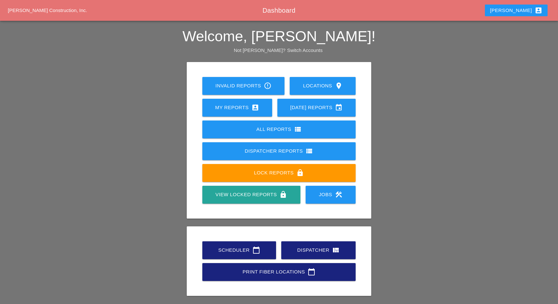
click at [238, 228] on div "Scheduler calendar_today" at bounding box center [239, 250] width 53 height 8
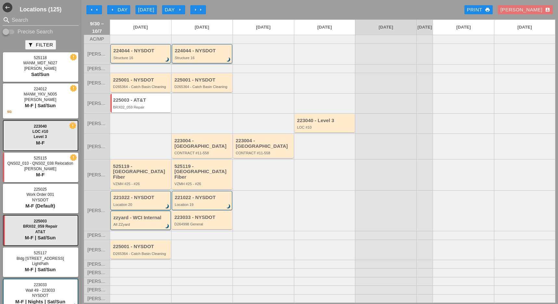
click at [179, 54] on div "224044 - NYSDOT" at bounding box center [203, 51] width 56 height 6
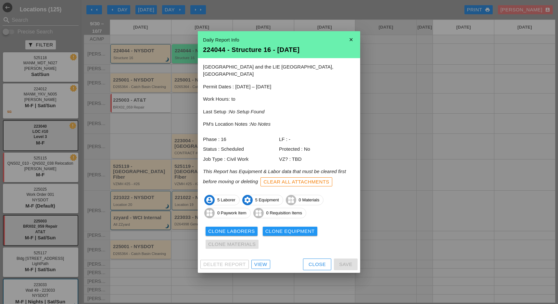
click at [261, 228] on div "Delete Report View Close Save" at bounding box center [279, 264] width 162 height 17
click at [259, 228] on div "View" at bounding box center [260, 264] width 13 height 7
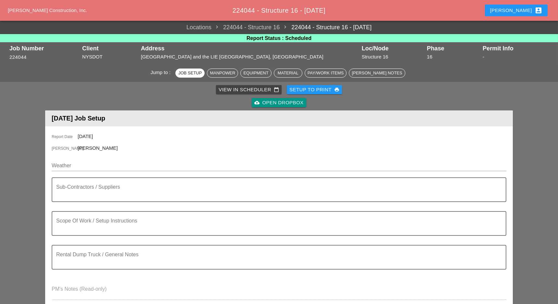
click at [233, 90] on div "View in Scheduler calendar_today" at bounding box center [248, 89] width 60 height 7
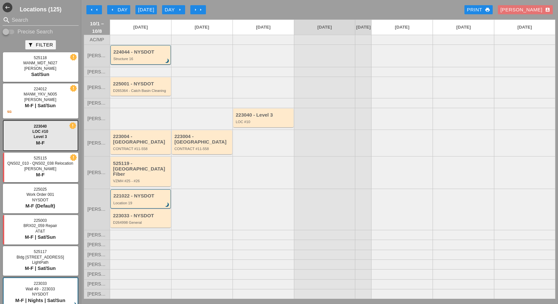
click at [117, 9] on div "arrow_left Day" at bounding box center [119, 9] width 18 height 7
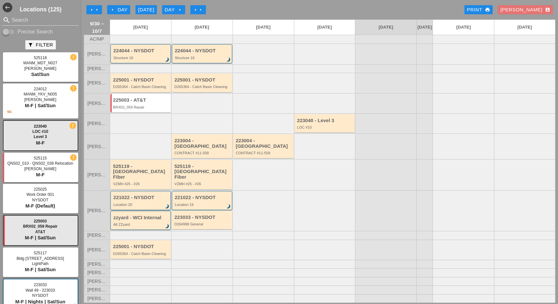
click at [115, 6] on button "arrow_left Day" at bounding box center [118, 9] width 23 height 9
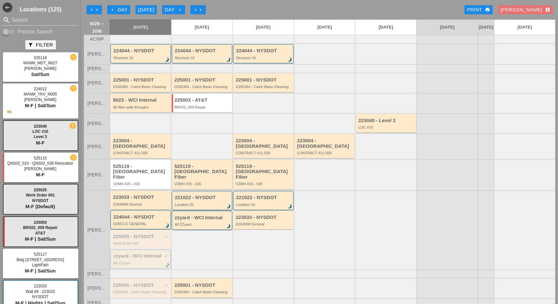
click at [129, 86] on div "225001 - NYSDOT D265364 - Catch Basin Cleaning" at bounding box center [141, 83] width 56 height 12
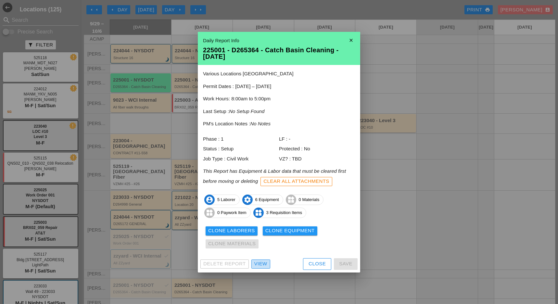
click at [263, 228] on div "View" at bounding box center [260, 263] width 13 height 7
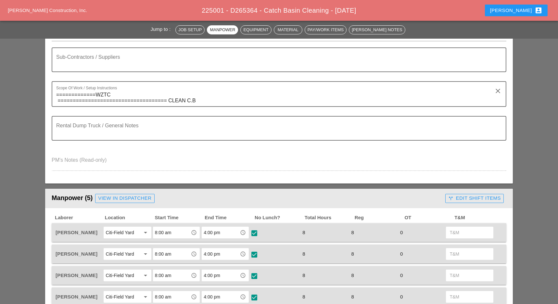
scroll to position [216, 0]
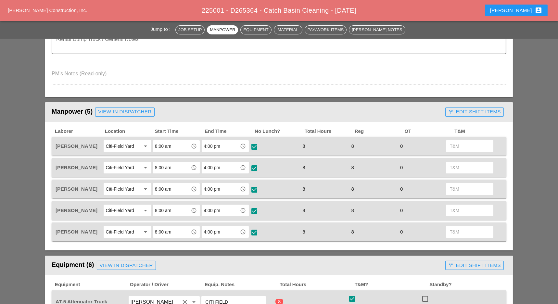
click at [418, 109] on div "call_split Edit Shift Items" at bounding box center [474, 111] width 53 height 7
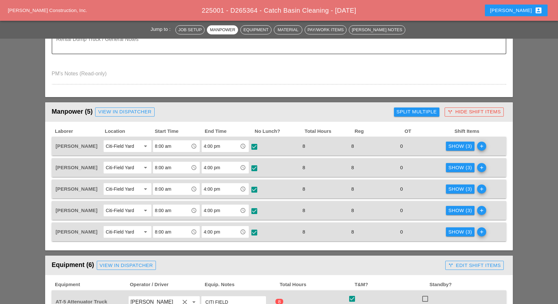
click at [418, 147] on div "Show (3)" at bounding box center [460, 145] width 24 height 7
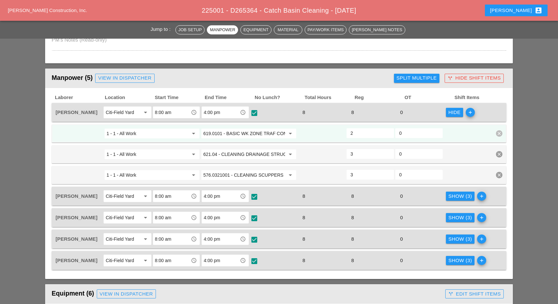
scroll to position [260, 0]
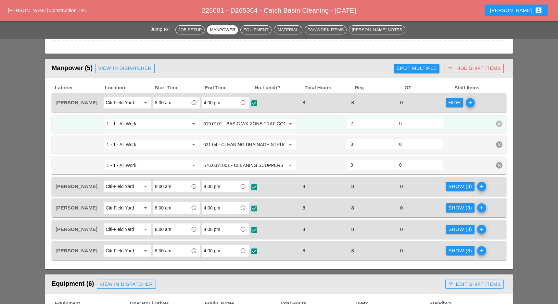
click at [418, 205] on div "Show (3)" at bounding box center [460, 207] width 24 height 7
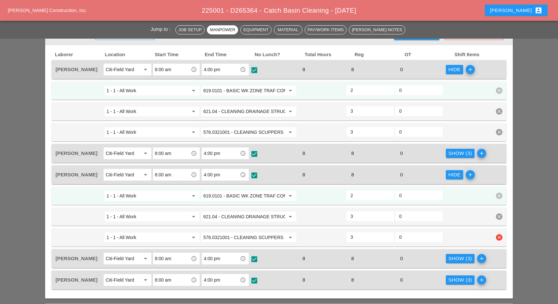
scroll to position [303, 0]
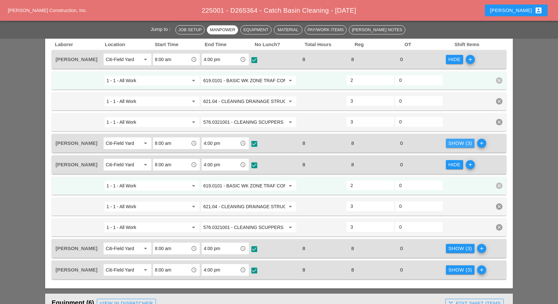
drag, startPoint x: 459, startPoint y: 142, endPoint x: 451, endPoint y: 148, distance: 9.8
click at [418, 142] on div "Show (3)" at bounding box center [460, 143] width 24 height 7
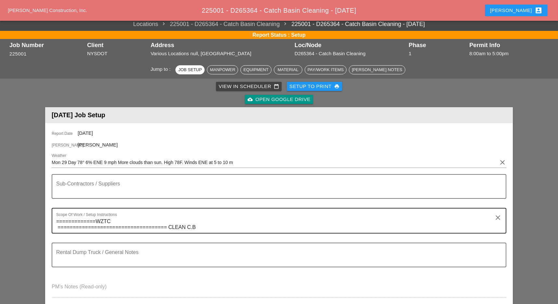
scroll to position [0, 0]
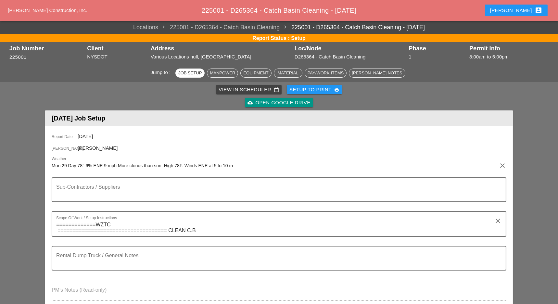
drag, startPoint x: 322, startPoint y: 90, endPoint x: 384, endPoint y: 83, distance: 61.7
click at [384, 83] on div "View in Scheduler calendar_today Setup to Print print cloud_upload Open Google …" at bounding box center [278, 96] width 467 height 29
click at [327, 91] on div "Setup to Print print" at bounding box center [314, 89] width 50 height 7
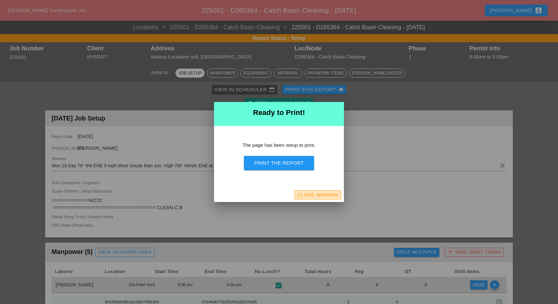
click at [323, 194] on div "Close Window" at bounding box center [317, 194] width 41 height 7
click at [340, 193] on button "Close Window" at bounding box center [317, 194] width 47 height 9
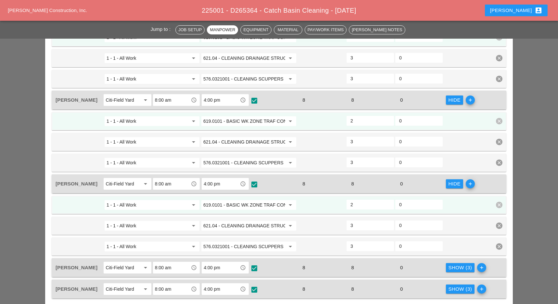
scroll to position [433, 0]
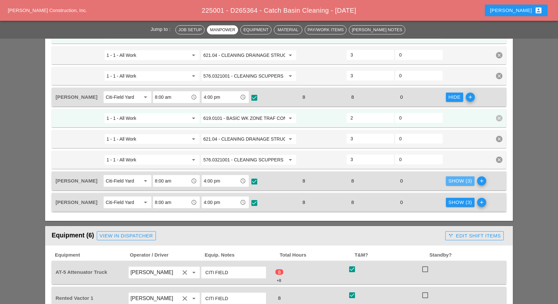
drag, startPoint x: 453, startPoint y: 174, endPoint x: 449, endPoint y: 174, distance: 4.9
click at [418, 177] on div "Show (3)" at bounding box center [460, 180] width 24 height 7
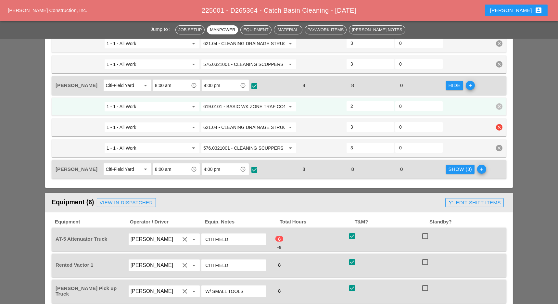
scroll to position [563, 0]
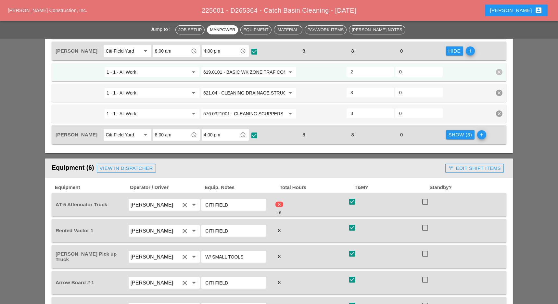
click at [418, 132] on div "Show (3)" at bounding box center [460, 134] width 24 height 7
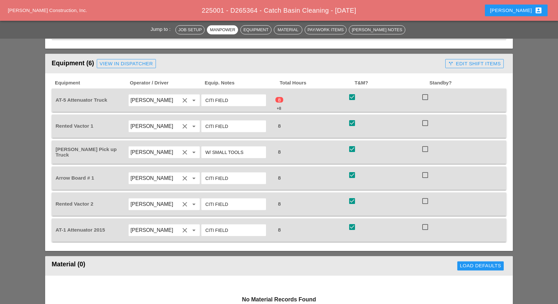
scroll to position [736, 0]
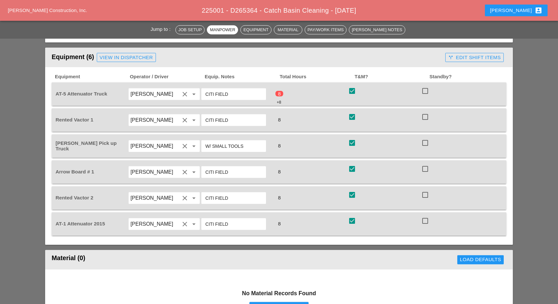
click at [418, 54] on div "call_split Edit Shift Items" at bounding box center [474, 57] width 53 height 7
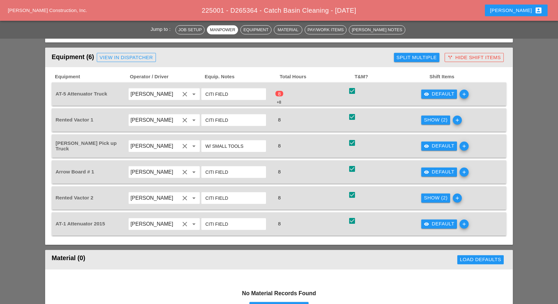
click at [418, 90] on div "visibility Default" at bounding box center [439, 93] width 31 height 7
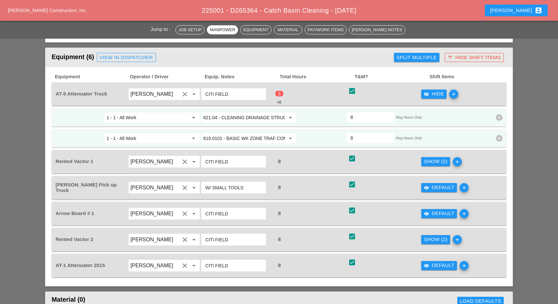
click at [418, 158] on div "Show (2)" at bounding box center [436, 161] width 24 height 7
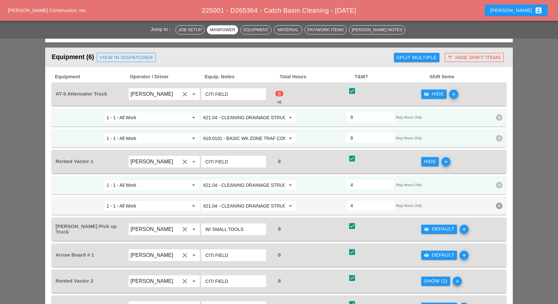
click at [418, 225] on div "visibility Default" at bounding box center [439, 228] width 31 height 7
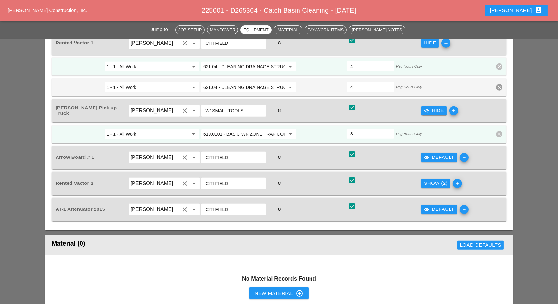
scroll to position [865, 0]
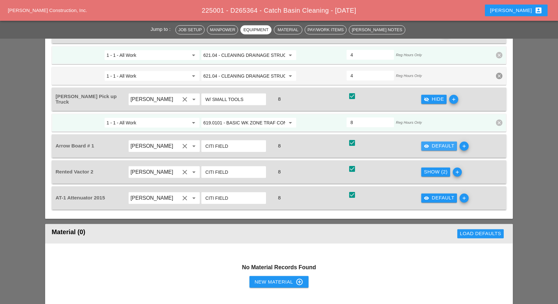
drag, startPoint x: 435, startPoint y: 139, endPoint x: 434, endPoint y: 165, distance: 26.0
click at [418, 142] on div "visibility Default" at bounding box center [439, 145] width 31 height 7
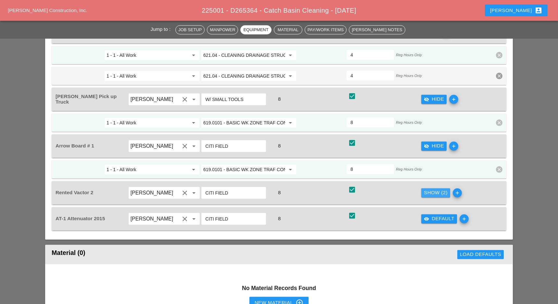
drag, startPoint x: 436, startPoint y: 185, endPoint x: 439, endPoint y: 196, distance: 10.9
click at [418, 189] on div "Show (2)" at bounding box center [436, 192] width 24 height 7
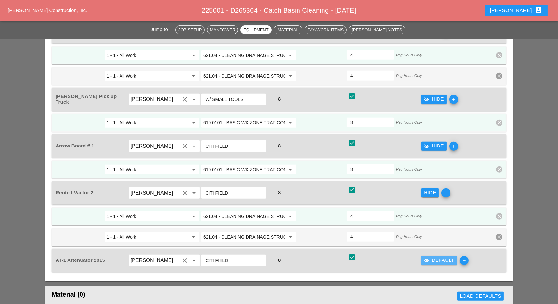
click at [418, 228] on div "visibility Default" at bounding box center [439, 259] width 31 height 7
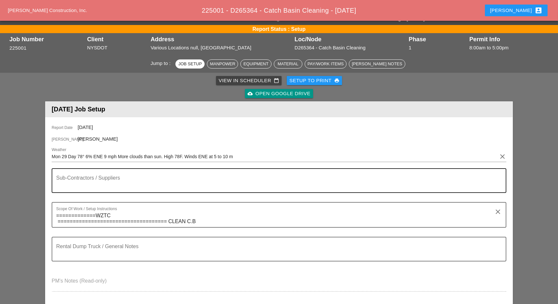
scroll to position [0, 0]
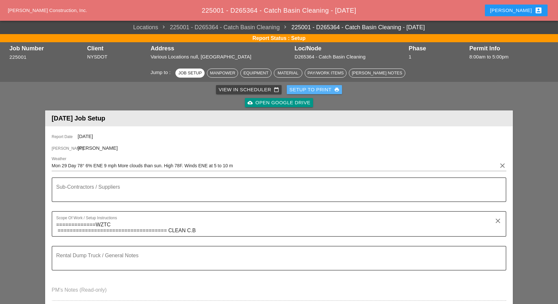
click at [324, 88] on div "Setup to Print print" at bounding box center [314, 89] width 50 height 7
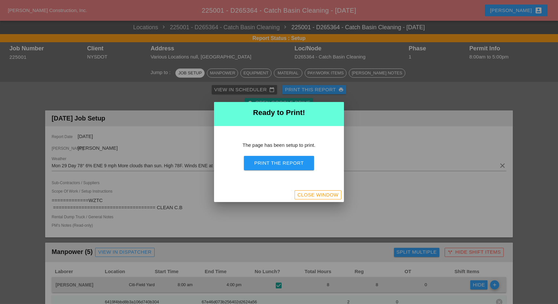
click at [281, 160] on div "Print the Report" at bounding box center [278, 162] width 49 height 7
click at [319, 196] on div "Close Window" at bounding box center [317, 194] width 41 height 7
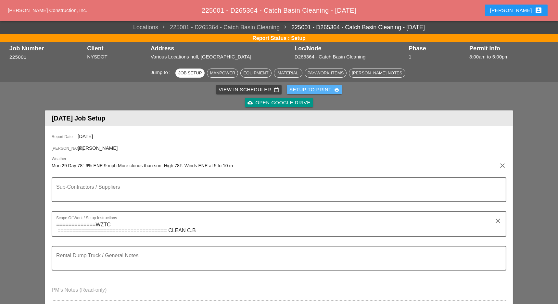
click at [310, 88] on div "Setup to Print print" at bounding box center [314, 89] width 50 height 7
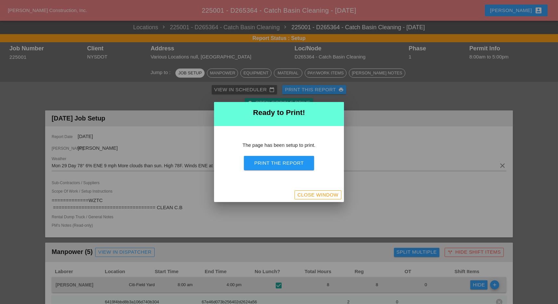
click at [289, 165] on div "Print the Report" at bounding box center [278, 162] width 49 height 7
click at [284, 161] on div "Print the Report" at bounding box center [278, 162] width 49 height 7
click at [291, 164] on div "Print the Report" at bounding box center [278, 162] width 49 height 7
click at [328, 194] on div "Close Window" at bounding box center [317, 194] width 41 height 7
click at [321, 190] on div "Close Window" at bounding box center [279, 195] width 130 height 14
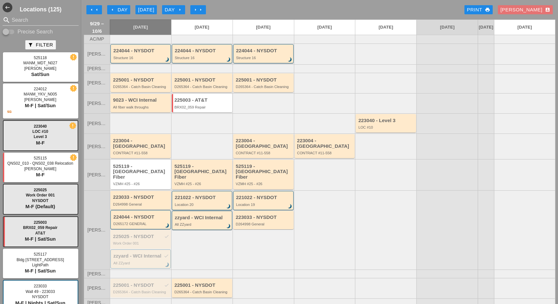
click at [176, 9] on div "Day arrow_right" at bounding box center [174, 9] width 18 height 7
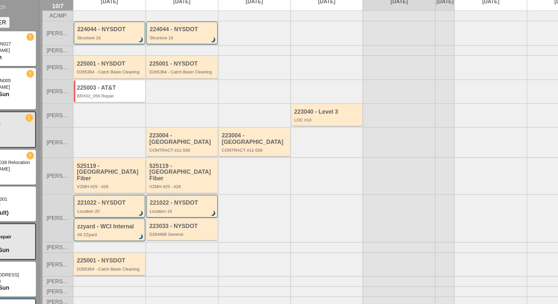
click at [136, 228] on div "D265364 - Catch Basin Cleaning" at bounding box center [141, 254] width 56 height 4
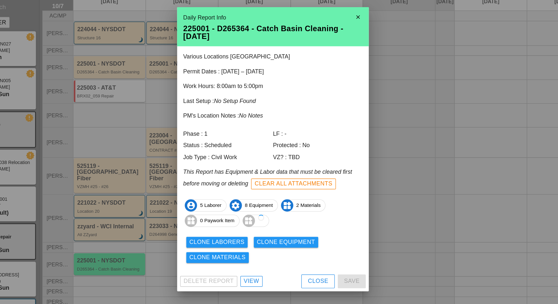
click at [259, 228] on div "View" at bounding box center [260, 263] width 13 height 7
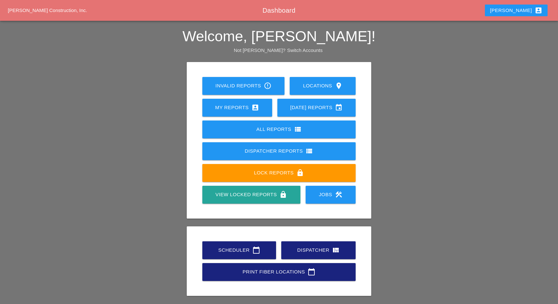
drag, startPoint x: 0, startPoint y: 0, endPoint x: 241, endPoint y: 244, distance: 342.9
click at [242, 246] on div "Scheduler calendar_today" at bounding box center [239, 250] width 53 height 8
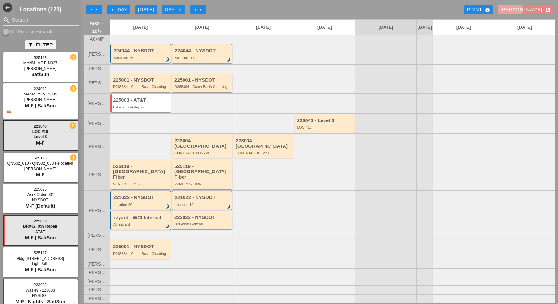
drag, startPoint x: 535, startPoint y: 6, endPoint x: 532, endPoint y: 16, distance: 10.6
click at [535, 7] on div "Luca account_box" at bounding box center [525, 9] width 50 height 7
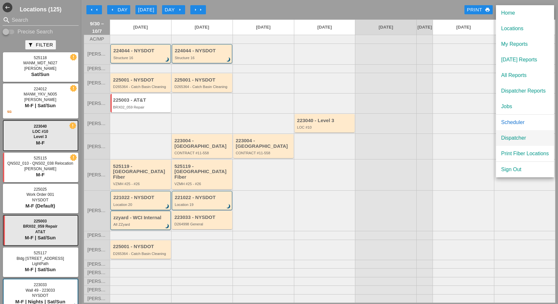
click at [513, 137] on div "Dispatcher" at bounding box center [525, 138] width 48 height 8
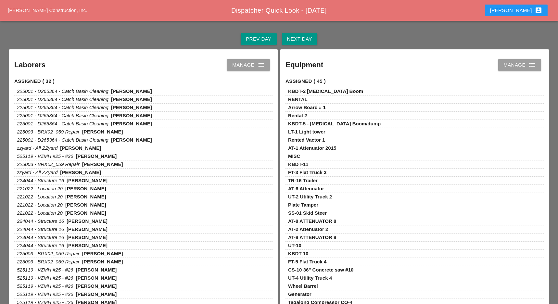
click at [299, 36] on div "Next Day" at bounding box center [299, 38] width 25 height 7
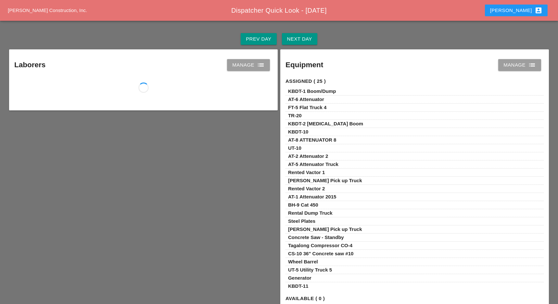
click at [255, 63] on div "Manage list" at bounding box center [248, 65] width 32 height 8
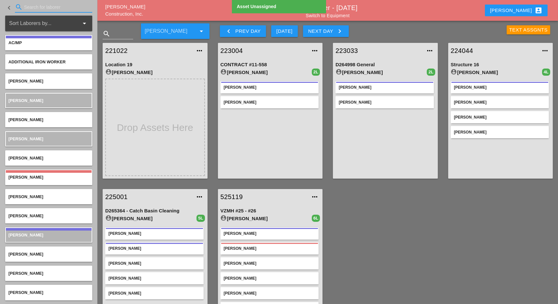
click at [26, 7] on input "Search for laborer" at bounding box center [53, 7] width 59 height 10
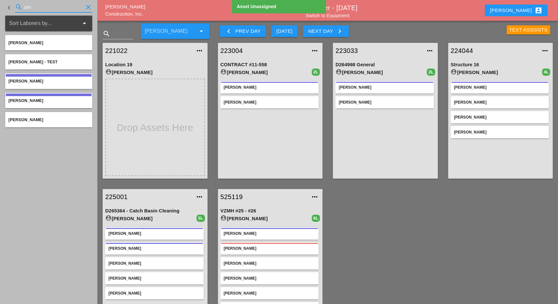
type input "sim"
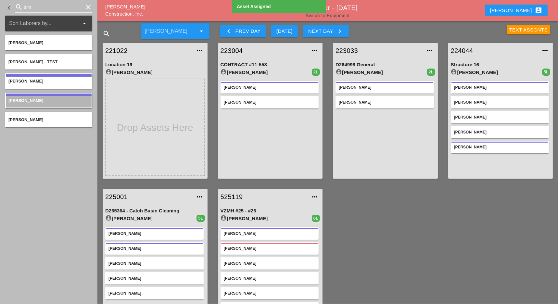
click at [343, 17] on link "Switch to Equipment" at bounding box center [327, 15] width 44 height 5
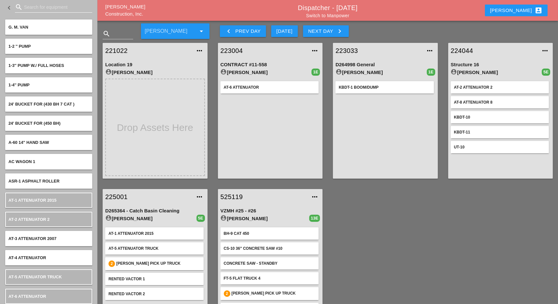
click at [43, 8] on input "Search for equipment" at bounding box center [53, 7] width 59 height 10
type input "c"
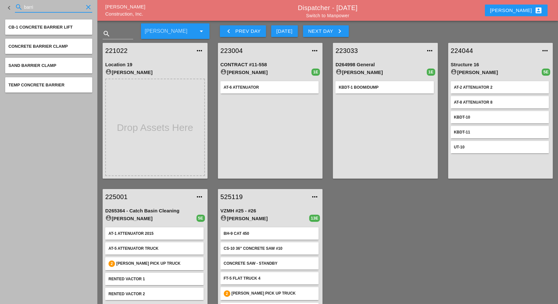
type input "barri"
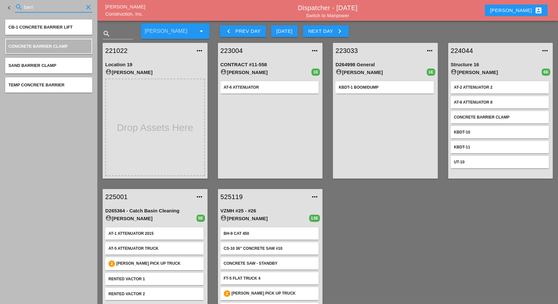
drag, startPoint x: 41, startPoint y: 4, endPoint x: 15, endPoint y: 4, distance: 26.3
click at [15, 4] on div "search barri clear" at bounding box center [53, 7] width 77 height 10
type input "at9"
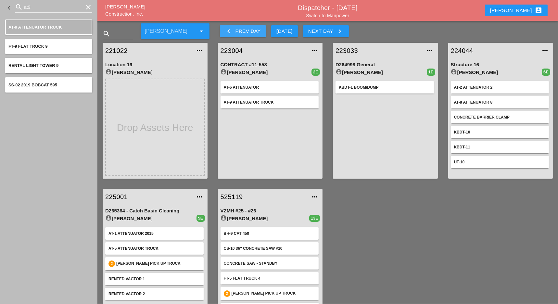
click at [249, 34] on div "keyboard_arrow_left Prev Day" at bounding box center [243, 31] width 36 height 8
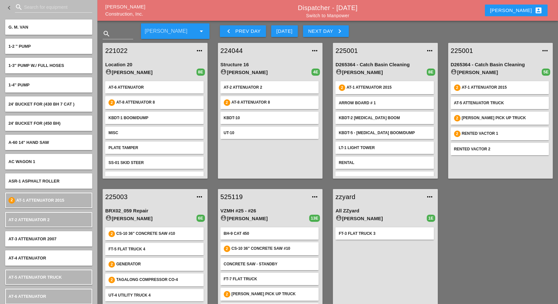
click at [322, 31] on div "Next Day keyboard_arrow_right" at bounding box center [325, 31] width 35 height 8
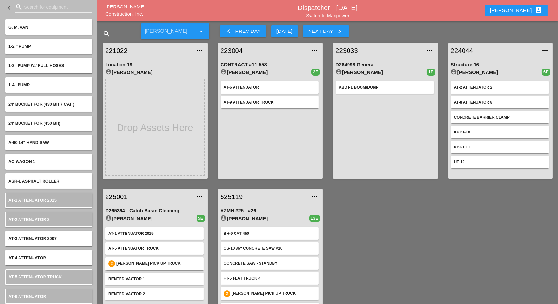
drag, startPoint x: 461, startPoint y: 47, endPoint x: 434, endPoint y: 77, distance: 40.5
click at [420, 104] on div "KBDT-1 Boom/Dump" at bounding box center [385, 127] width 100 height 97
click at [124, 51] on link "221022" at bounding box center [148, 51] width 87 height 10
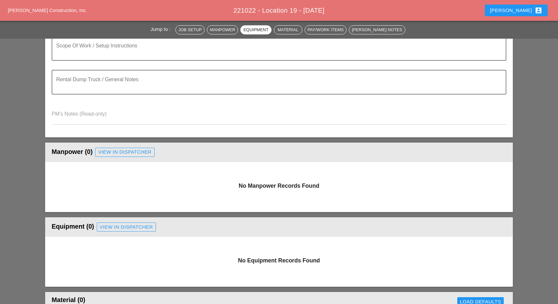
scroll to position [136, 0]
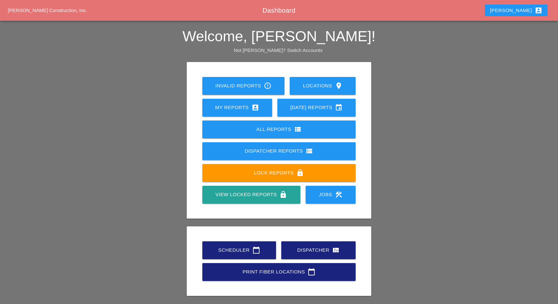
click at [235, 251] on div "Scheduler calendar_today" at bounding box center [239, 250] width 53 height 8
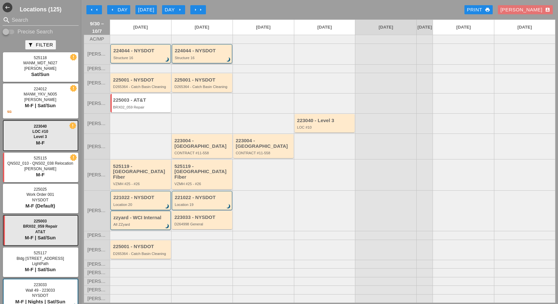
click at [186, 58] on div "224044 - NYSDOT Structure 16 brightness_3" at bounding box center [203, 54] width 56 height 12
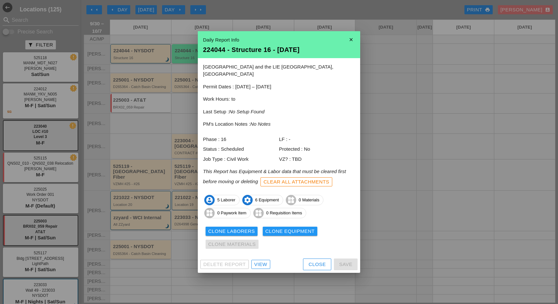
click at [138, 56] on div at bounding box center [279, 152] width 558 height 304
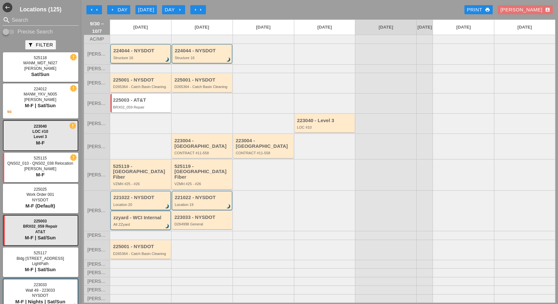
click at [136, 54] on div "224044 - NYSDOT" at bounding box center [141, 51] width 56 height 6
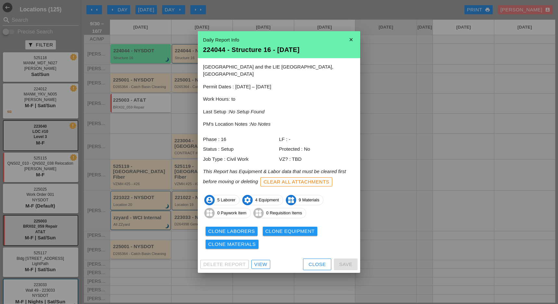
click at [261, 261] on div "View" at bounding box center [260, 264] width 13 height 7
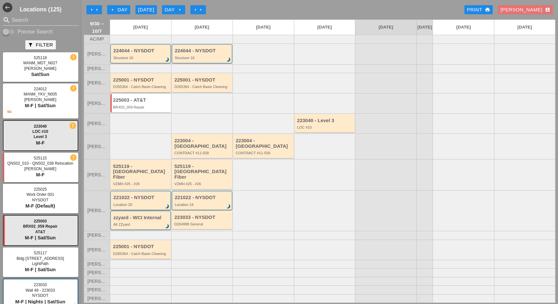
click at [135, 89] on div "D265364 - Catch Basin Cleaning" at bounding box center [141, 87] width 56 height 4
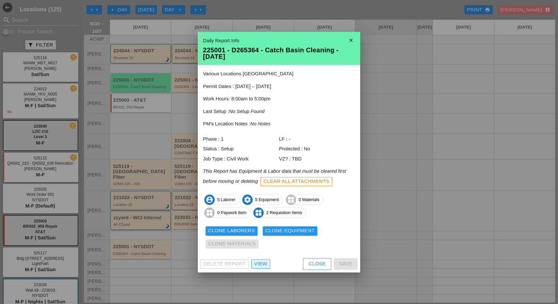
drag, startPoint x: 262, startPoint y: 261, endPoint x: 256, endPoint y: 261, distance: 5.5
click at [262, 261] on div "View" at bounding box center [260, 263] width 13 height 7
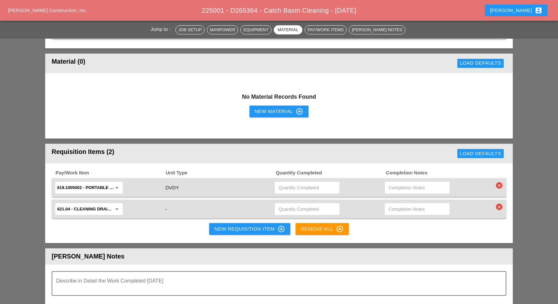
scroll to position [606, 0]
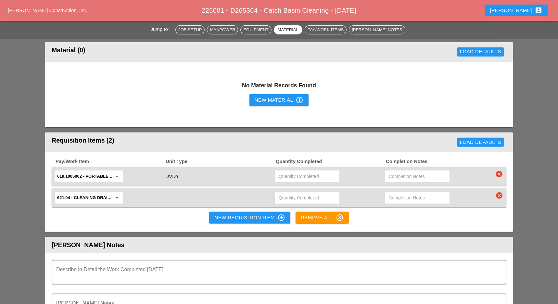
click at [289, 173] on input "text" at bounding box center [306, 176] width 57 height 10
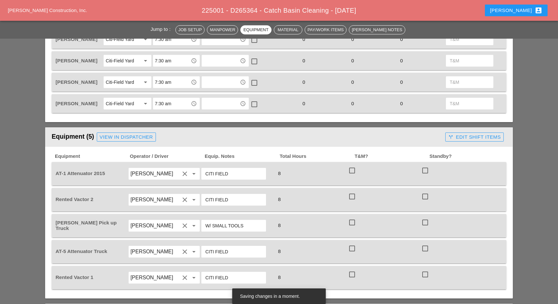
scroll to position [260, 0]
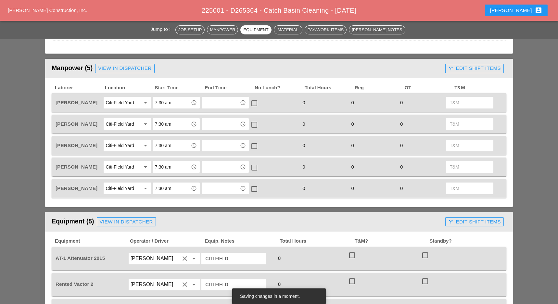
type input "4"
click at [471, 64] on button "call_split Edit Shift Items" at bounding box center [474, 68] width 58 height 9
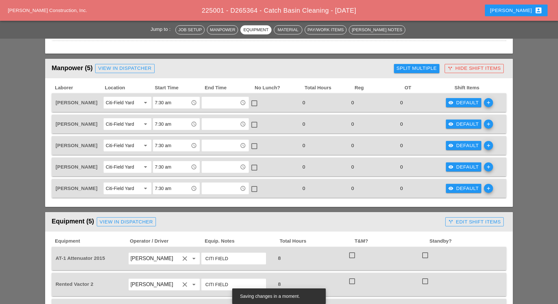
click at [415, 70] on div "Split Multiple" at bounding box center [416, 68] width 40 height 7
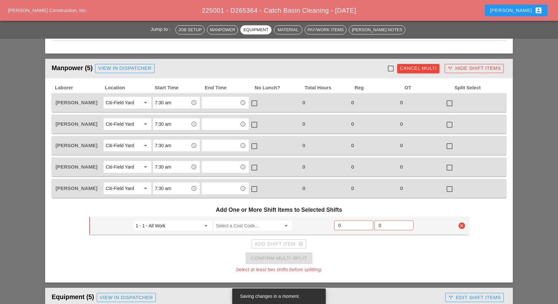
click at [389, 68] on div at bounding box center [390, 68] width 11 height 11
checkbox input "true"
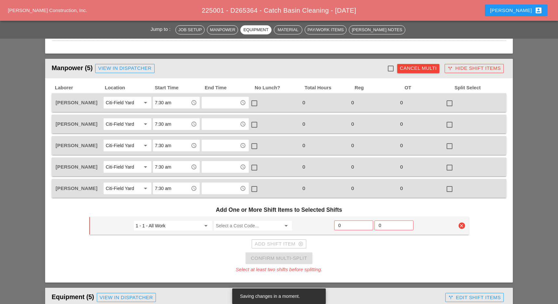
checkbox input "true"
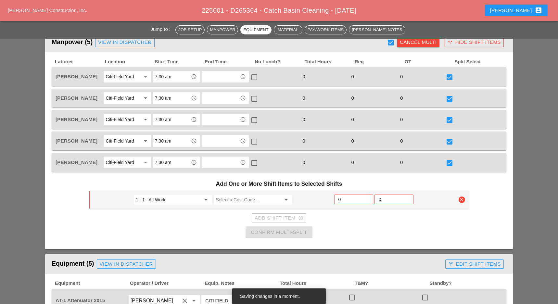
scroll to position [216, 0]
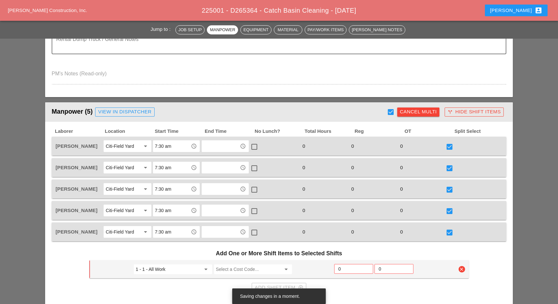
drag, startPoint x: 390, startPoint y: 110, endPoint x: 395, endPoint y: 108, distance: 6.2
click at [391, 109] on div at bounding box center [390, 111] width 11 height 11
checkbox input "false"
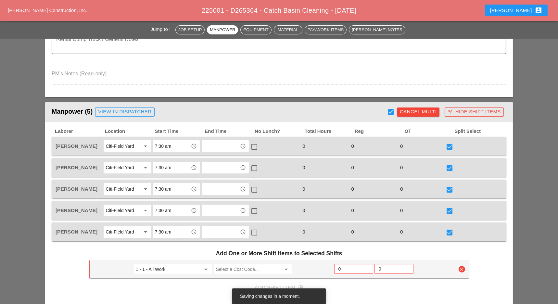
checkbox input "false"
drag, startPoint x: 413, startPoint y: 111, endPoint x: 432, endPoint y: 127, distance: 24.9
click at [413, 111] on div "Cancel Multi" at bounding box center [418, 111] width 37 height 7
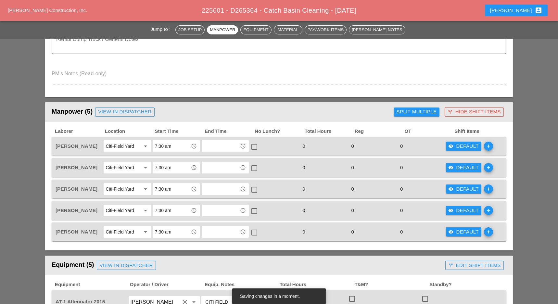
click at [449, 145] on icon "visibility" at bounding box center [450, 145] width 5 height 5
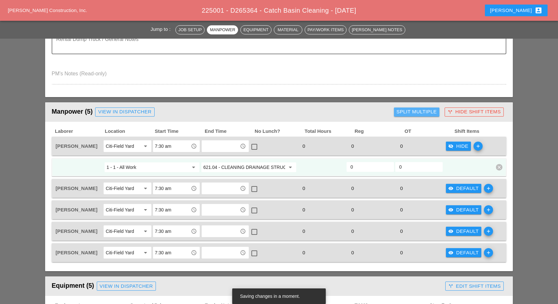
click at [423, 113] on div "Split Multiple" at bounding box center [416, 111] width 40 height 7
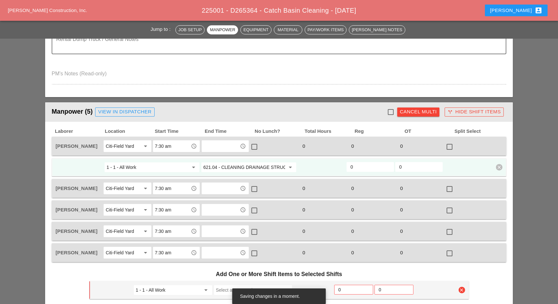
click at [392, 110] on div at bounding box center [390, 111] width 11 height 11
checkbox input "true"
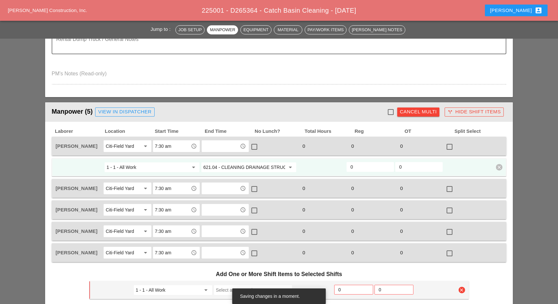
checkbox input "true"
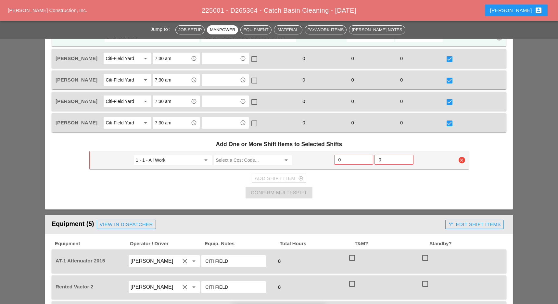
scroll to position [346, 0]
click at [237, 158] on input "Select a Cost Code..." at bounding box center [248, 160] width 65 height 10
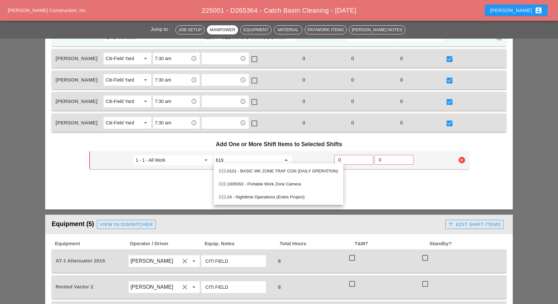
drag, startPoint x: 262, startPoint y: 170, endPoint x: 275, endPoint y: 168, distance: 13.1
click at [266, 170] on div "619 .0101 - BASIC WK ZONE TRAF CON (DAILY OPERATION)" at bounding box center [278, 171] width 119 height 8
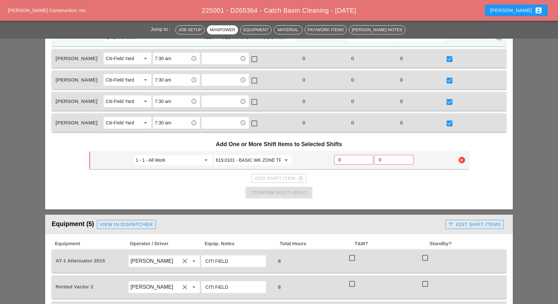
type input "619.0101 - BASIC WK ZONE TRAF CON (DAILY OPERATION)"
click at [350, 158] on input "0" at bounding box center [353, 160] width 31 height 10
type input "2"
drag, startPoint x: 279, startPoint y: 189, endPoint x: 373, endPoint y: 192, distance: 93.5
click at [280, 189] on div "Confirm Multi-Split" at bounding box center [279, 192] width 56 height 7
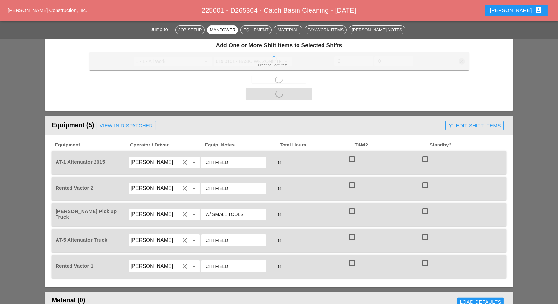
scroll to position [486, 0]
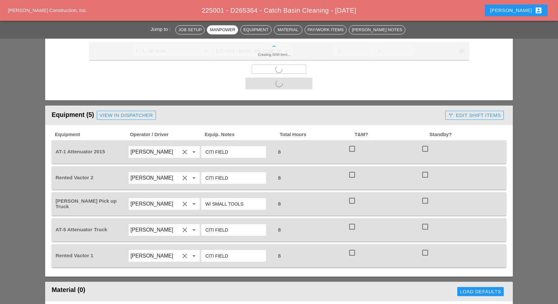
click at [351, 145] on div at bounding box center [351, 148] width 11 height 11
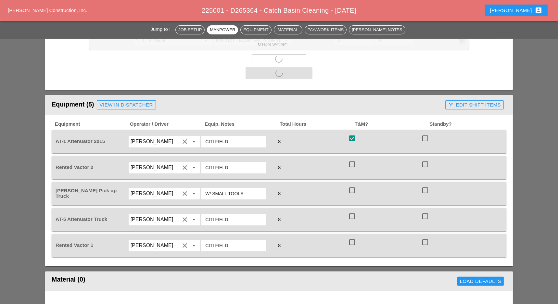
click at [351, 170] on div at bounding box center [351, 164] width 11 height 11
checkbox input "true"
click at [353, 196] on div at bounding box center [351, 190] width 11 height 11
checkbox input "true"
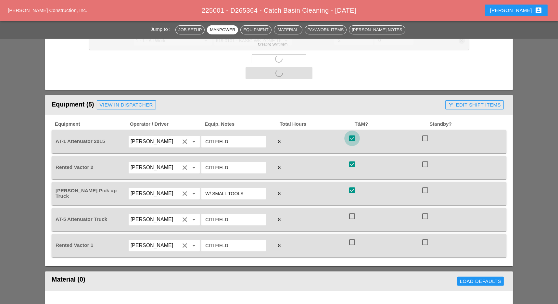
checkbox input "false"
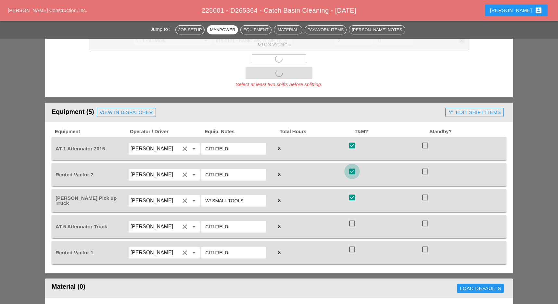
scroll to position [476, 0]
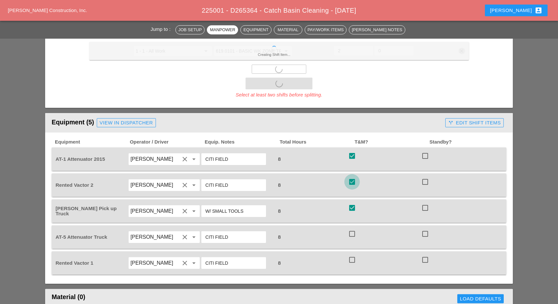
drag, startPoint x: 352, startPoint y: 225, endPoint x: 352, endPoint y: 231, distance: 5.9
click at [352, 228] on div at bounding box center [351, 233] width 11 height 11
checkbox input "true"
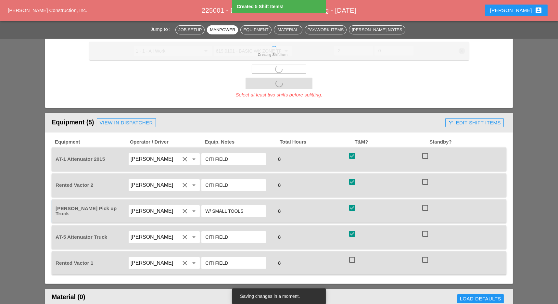
click at [353, 261] on div at bounding box center [351, 259] width 11 height 11
checkbox input "true"
drag, startPoint x: 476, startPoint y: 119, endPoint x: 417, endPoint y: 159, distance: 71.5
click at [475, 119] on div "call_split Edit Shift Items" at bounding box center [474, 122] width 53 height 7
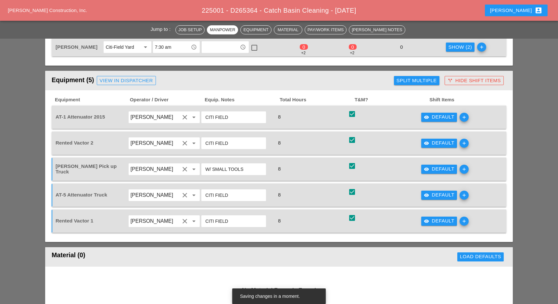
scroll to position [433, 0]
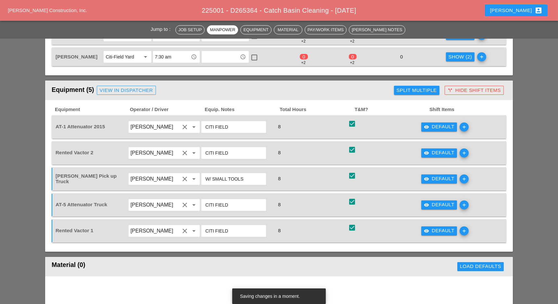
click at [436, 124] on div "visibility Default" at bounding box center [439, 126] width 31 height 7
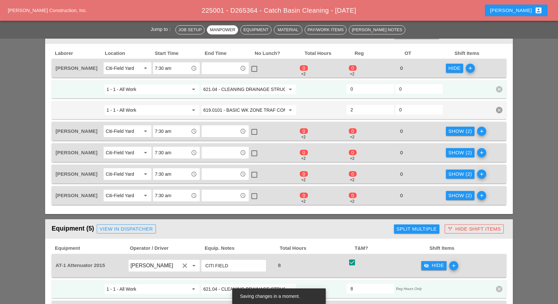
scroll to position [260, 0]
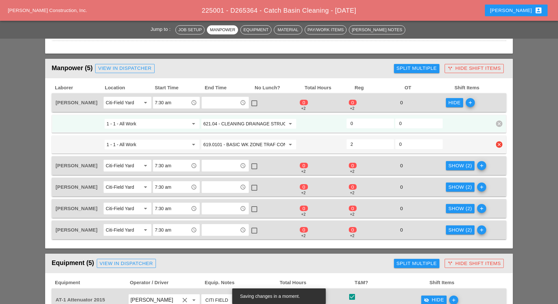
click at [219, 145] on input "619.0101 - BASIC WK ZONE TRAF CON (DAILY OPERATION)" at bounding box center [244, 144] width 82 height 10
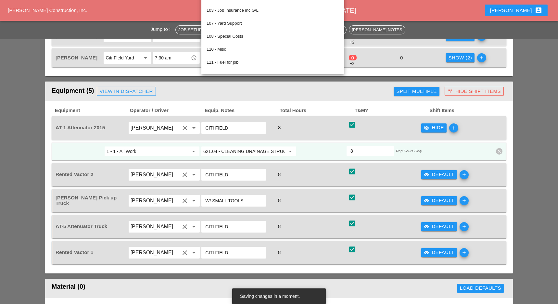
scroll to position [433, 0]
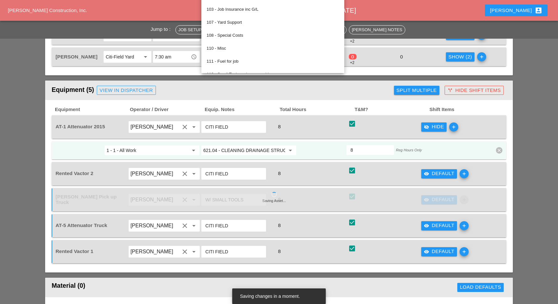
click at [241, 148] on input "621.04 - CLEANING DRAINAGE STRUCTURES" at bounding box center [244, 150] width 82 height 10
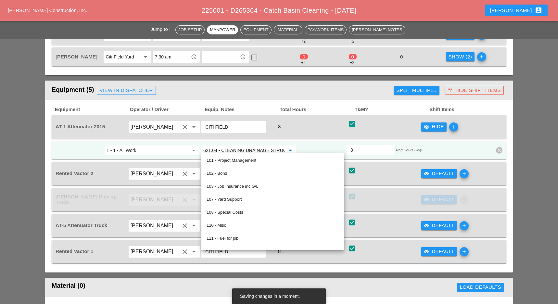
paste input "19.0101 - BASIC WK ZONE TRAF CON (DAILY OPERATION)"
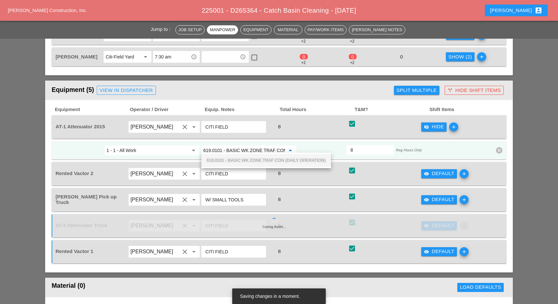
scroll to position [0, 46]
click at [242, 159] on span "619.0101 - BASIC WK ZONE TRAF CON (DAILY OPERATION)" at bounding box center [265, 160] width 119 height 5
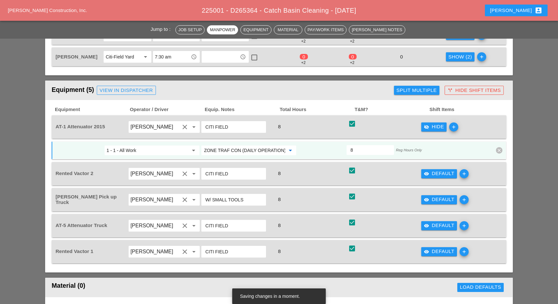
scroll to position [476, 0]
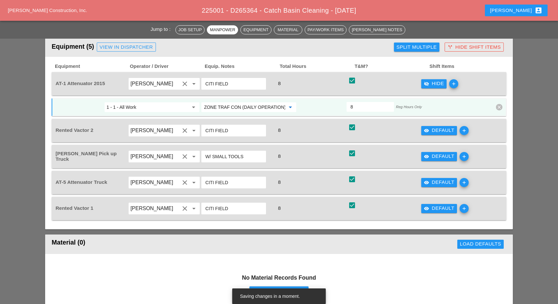
type input "619.0101 - BASIC WK ZONE TRAF CON (DAILY OPERATION)"
drag, startPoint x: 441, startPoint y: 154, endPoint x: 269, endPoint y: 160, distance: 171.8
click at [441, 154] on div "visibility Default" at bounding box center [439, 156] width 31 height 7
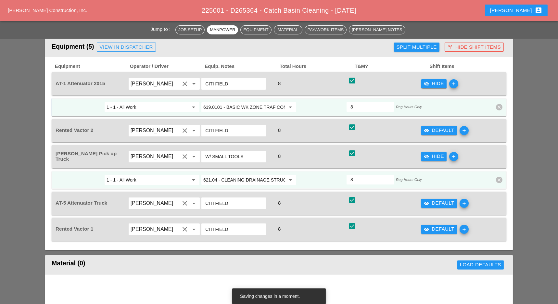
click at [234, 175] on input "621.04 - CLEANING DRAINAGE STRUCTURES" at bounding box center [244, 180] width 82 height 10
paste input "19.0101 - BASIC WK ZONE TRAF CON (DAILY OPERATION)"
drag, startPoint x: 233, startPoint y: 186, endPoint x: 239, endPoint y: 180, distance: 8.1
click at [234, 186] on div "No data available" at bounding box center [248, 190] width 85 height 8
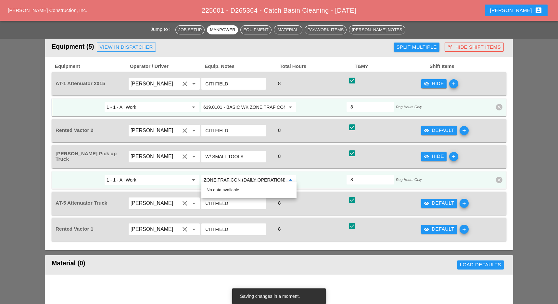
scroll to position [0, 0]
drag, startPoint x: 307, startPoint y: 166, endPoint x: 300, endPoint y: 171, distance: 8.9
click at [308, 167] on div "Foreman's Pick up Truck Miguel Fernandes clear arrow_drop_down W/ SMALL TOOLS 8…" at bounding box center [279, 167] width 454 height 44
click at [251, 175] on input "621.04 - CLEANING DRAINAGE STRUCTURES" at bounding box center [244, 180] width 82 height 10
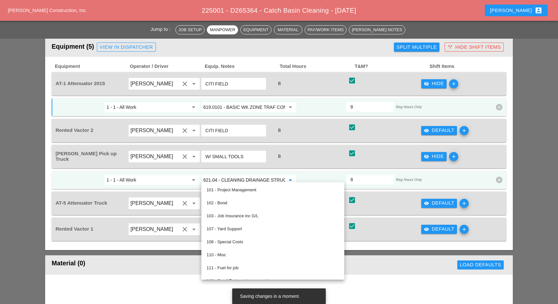
paste input "19.0101 - BASIC WK ZONE TRAF CON (DAILY OPERATION)"
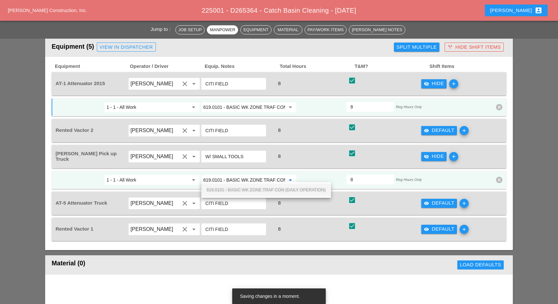
scroll to position [0, 46]
click at [249, 188] on span "619.0101 - BASIC WK ZONE TRAF CON (DAILY OPERATION)" at bounding box center [265, 189] width 119 height 5
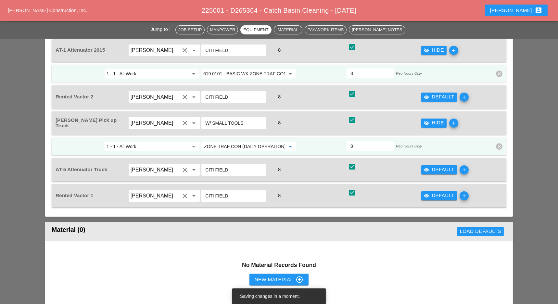
scroll to position [519, 0]
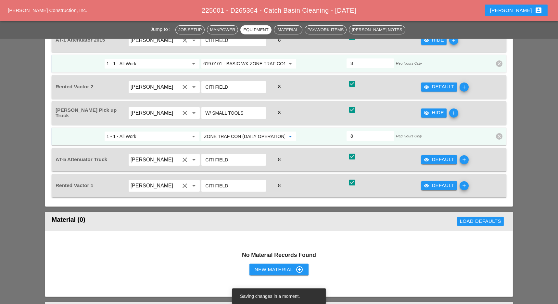
type input "619.0101 - BASIC WK ZONE TRAF CON (DAILY OPERATION)"
drag, startPoint x: 448, startPoint y: 159, endPoint x: 389, endPoint y: 166, distance: 59.5
click at [446, 159] on div "visibility Default" at bounding box center [439, 159] width 31 height 7
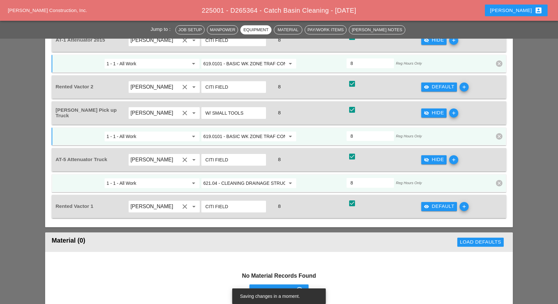
click at [230, 181] on input "621.04 - CLEANING DRAINAGE STRUCTURES" at bounding box center [244, 183] width 82 height 10
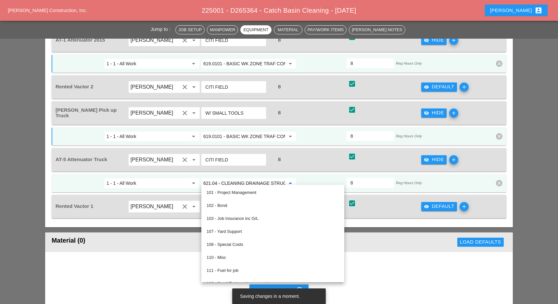
paste input "19.0101 - BASIC WK ZONE TRAF CON (DAILY OPERATION)"
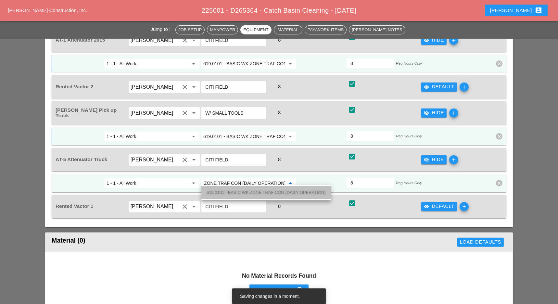
click at [234, 191] on span "619.0101 - BASIC WK ZONE TRAF CON (DAILY OPERATION)" at bounding box center [265, 192] width 119 height 5
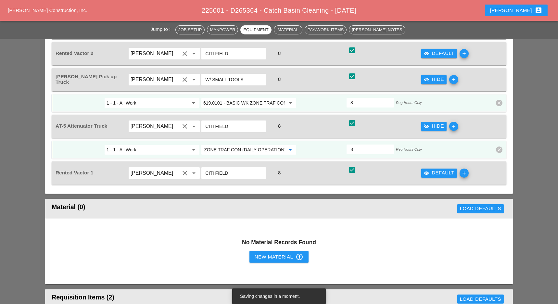
scroll to position [563, 0]
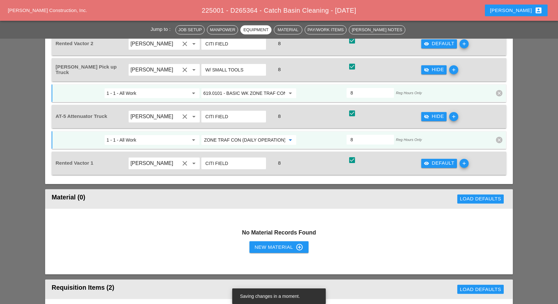
type input "619.0101 - BASIC WK ZONE TRAF CON (DAILY OPERATION)"
drag, startPoint x: 432, startPoint y: 158, endPoint x: 344, endPoint y: 176, distance: 90.1
click at [431, 161] on div "visibility Default" at bounding box center [439, 162] width 31 height 7
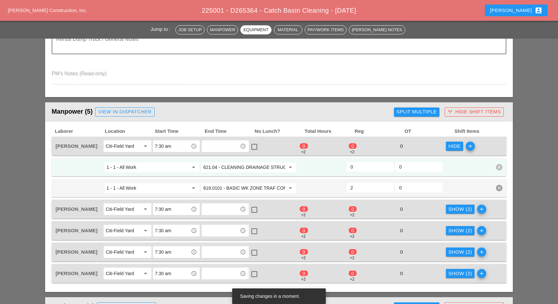
scroll to position [260, 0]
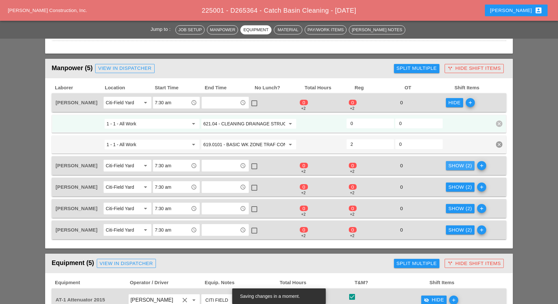
click at [460, 166] on div "Show (2)" at bounding box center [460, 165] width 24 height 7
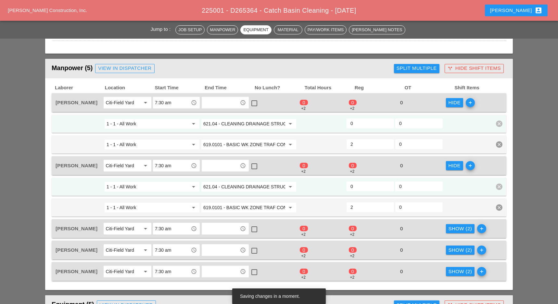
click at [457, 229] on div "Show (2)" at bounding box center [460, 228] width 24 height 7
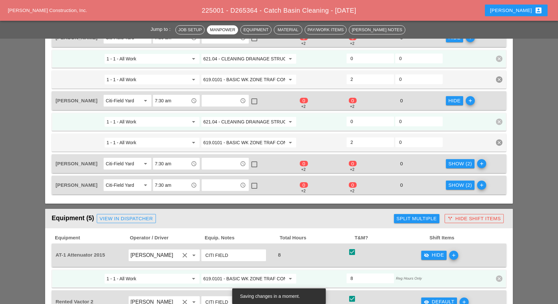
scroll to position [390, 0]
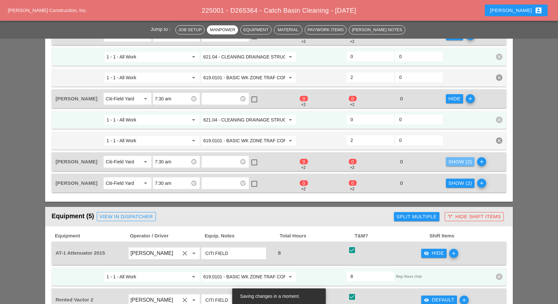
drag, startPoint x: 457, startPoint y: 160, endPoint x: 451, endPoint y: 190, distance: 30.4
click at [456, 161] on div "Show (2)" at bounding box center [460, 161] width 24 height 7
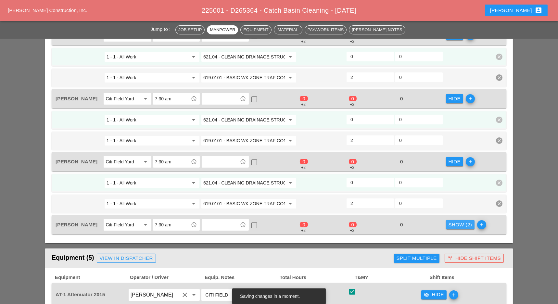
drag, startPoint x: 454, startPoint y: 219, endPoint x: 424, endPoint y: 188, distance: 43.6
click at [455, 221] on div "Show (2)" at bounding box center [460, 224] width 24 height 7
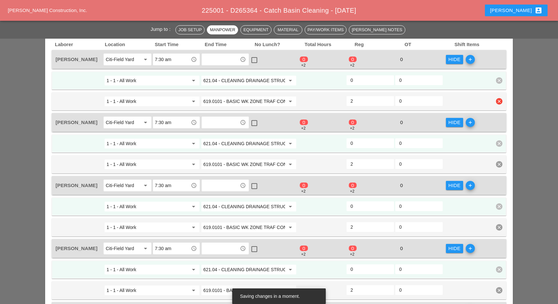
scroll to position [216, 0]
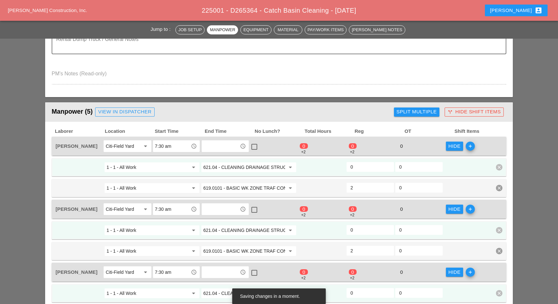
click at [359, 164] on input "0" at bounding box center [370, 167] width 40 height 10
type input "2"
drag, startPoint x: 358, startPoint y: 225, endPoint x: 362, endPoint y: 226, distance: 4.6
click at [358, 225] on input "0" at bounding box center [370, 230] width 40 height 10
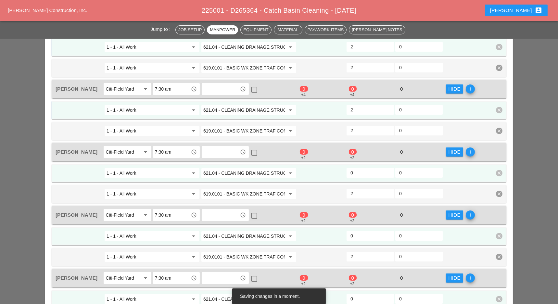
scroll to position [346, 0]
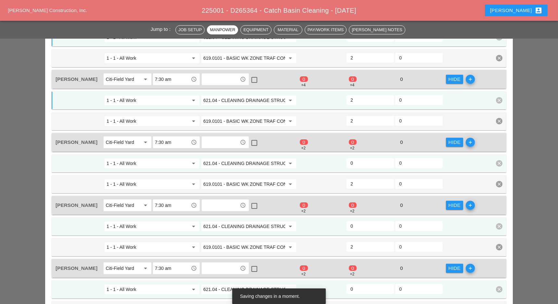
type input "2"
click at [358, 161] on input "0" at bounding box center [370, 163] width 40 height 10
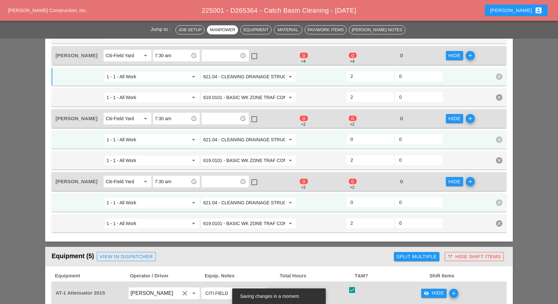
type input "2"
drag, startPoint x: 359, startPoint y: 136, endPoint x: 362, endPoint y: 178, distance: 41.3
click at [359, 139] on input "0" at bounding box center [370, 139] width 40 height 10
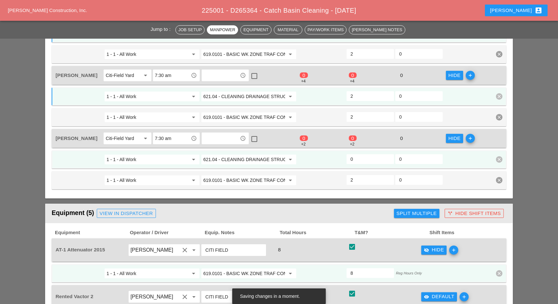
type input "2"
click at [361, 157] on input "0" at bounding box center [370, 159] width 40 height 10
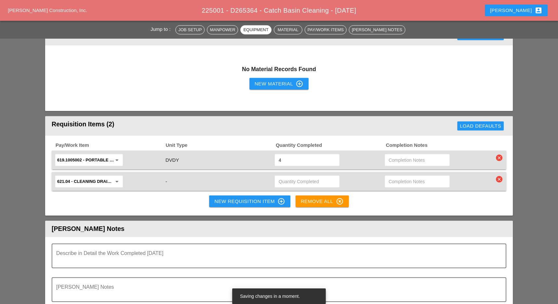
scroll to position [952, 0]
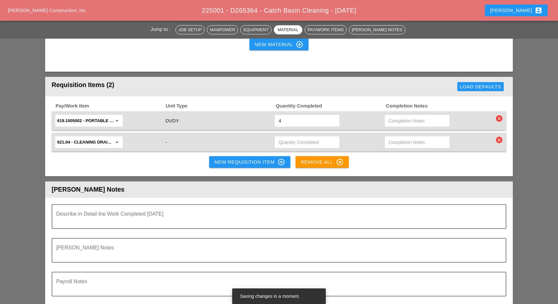
type input "2"
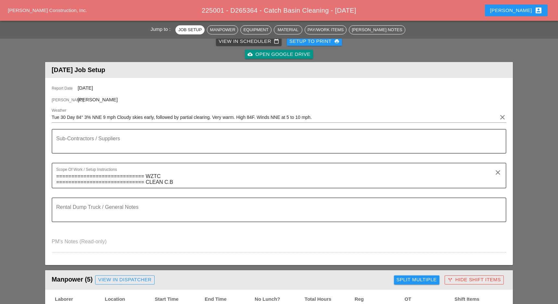
scroll to position [0, 0]
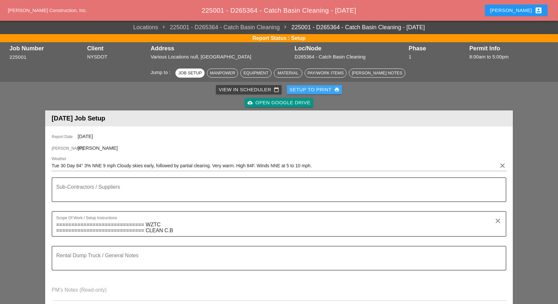
drag, startPoint x: 312, startPoint y: 90, endPoint x: 311, endPoint y: 95, distance: 4.9
click at [312, 90] on div "Setup to Print print" at bounding box center [314, 89] width 50 height 7
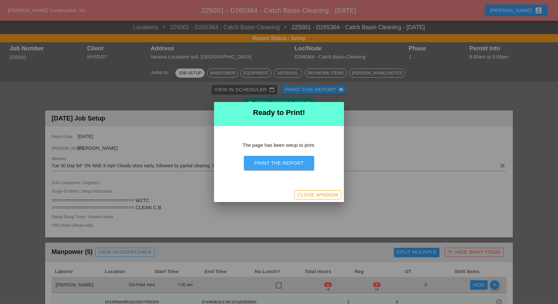
drag, startPoint x: 287, startPoint y: 167, endPoint x: 435, endPoint y: 212, distance: 154.3
click at [287, 167] on button "Print the Report" at bounding box center [279, 163] width 70 height 14
click at [324, 195] on div "Close Window" at bounding box center [317, 194] width 41 height 7
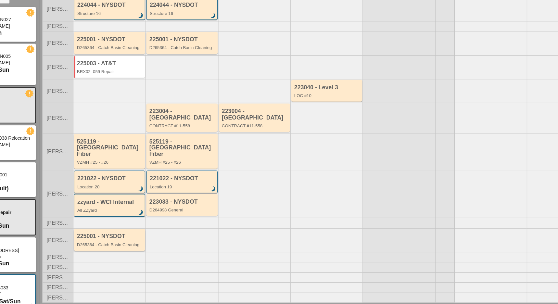
click at [148, 252] on div "D265364 - Catch Basin Cleaning" at bounding box center [141, 254] width 56 height 4
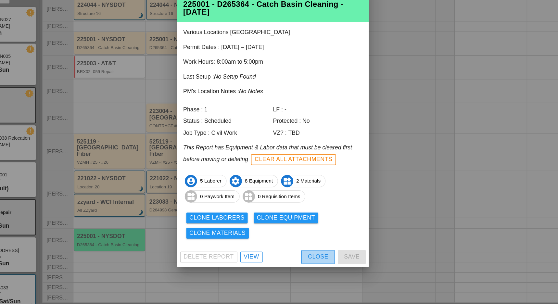
drag, startPoint x: 313, startPoint y: 266, endPoint x: 319, endPoint y: 253, distance: 14.2
click at [313, 266] on div "Close" at bounding box center [316, 263] width 17 height 7
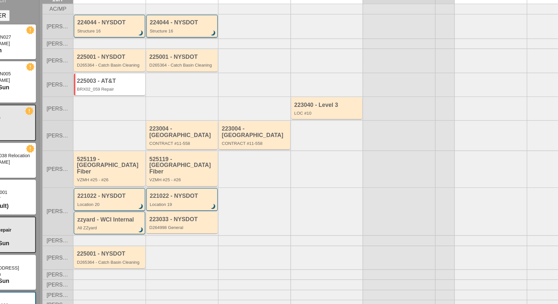
click at [207, 60] on div "Structure 16" at bounding box center [203, 58] width 56 height 4
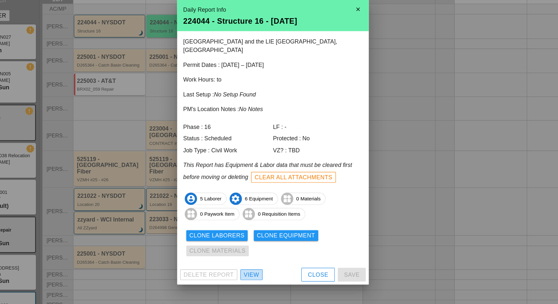
click at [259, 261] on div "View" at bounding box center [260, 264] width 13 height 7
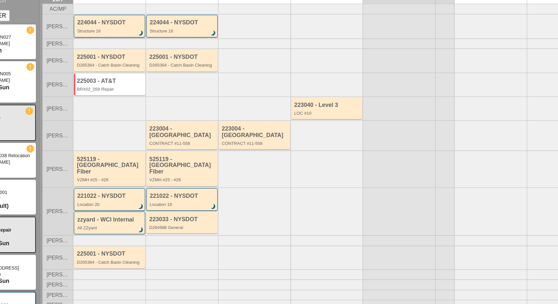
click at [135, 54] on div "224044 - NYSDOT" at bounding box center [141, 51] width 56 height 6
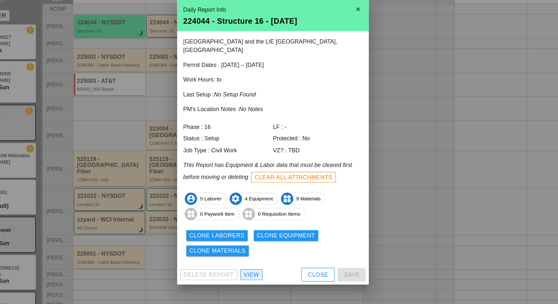
click at [263, 261] on div "View" at bounding box center [260, 264] width 13 height 7
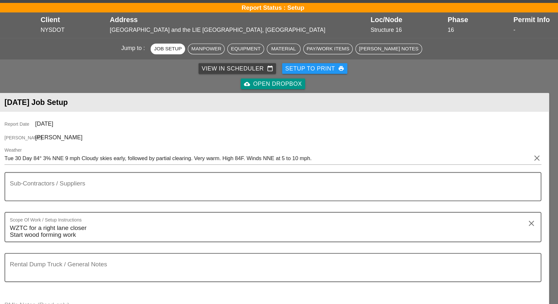
scroll to position [58, 0]
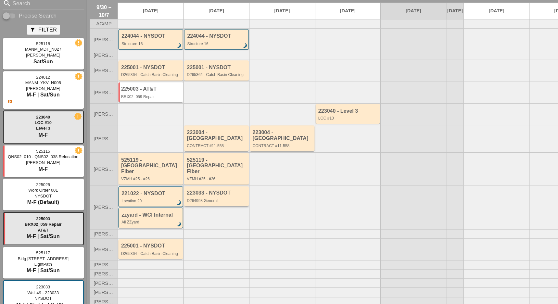
click at [207, 196] on div "223033 - NYSDOT D264998 General" at bounding box center [202, 200] width 56 height 12
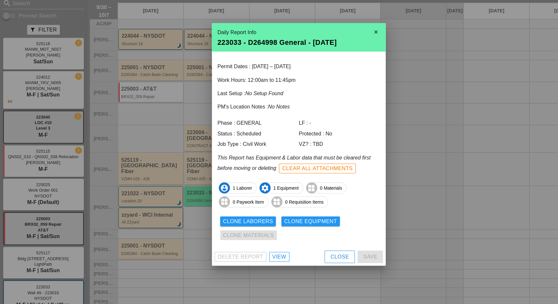
click at [315, 255] on div "Close" at bounding box center [316, 256] width 17 height 7
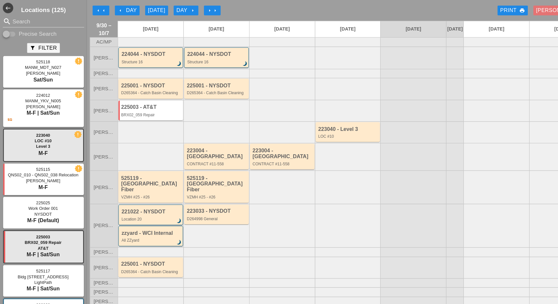
click at [12, 31] on input "Precise Search" at bounding box center [9, 32] width 12 height 8
checkbox input "true"
click at [17, 25] on input "Search" at bounding box center [41, 20] width 58 height 10
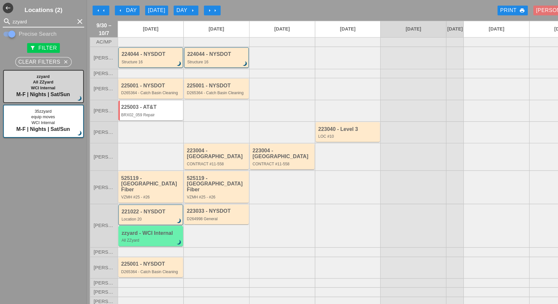
type input "zzyard"
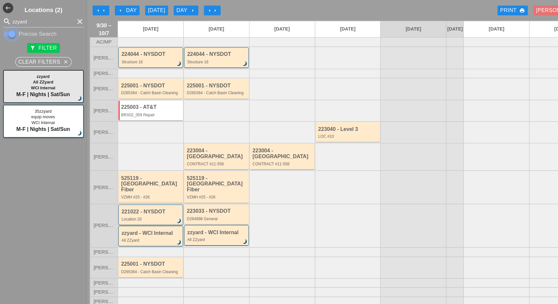
click at [6, 31] on div at bounding box center [11, 31] width 11 height 11
click at [11, 31] on div at bounding box center [5, 31] width 11 height 11
checkbox input "true"
click at [204, 202] on div "D264998 General" at bounding box center [202, 204] width 56 height 4
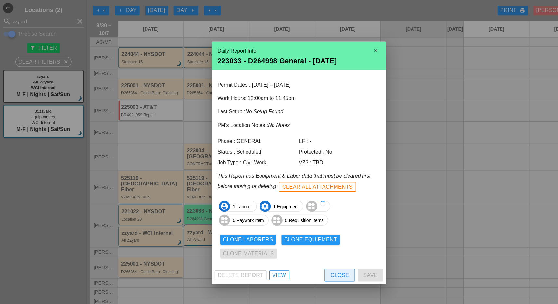
click at [312, 258] on div "Close" at bounding box center [316, 256] width 17 height 7
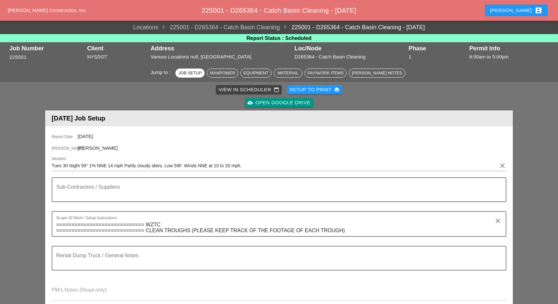
click at [452, 65] on div "Jump to : Job Setup Manpower Equipment Material Pay/Work Items [PERSON_NAME] No…" at bounding box center [279, 73] width 558 height 18
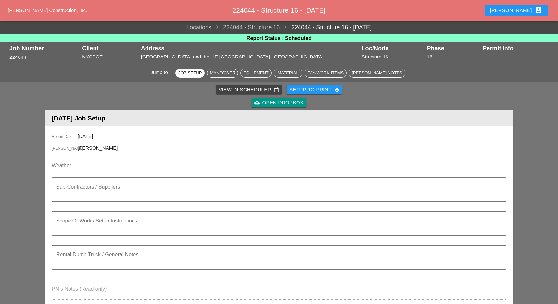
click at [84, 78] on div "Jump to : Job Setup Manpower Equipment Material Pay/Work Items [PERSON_NAME] No…" at bounding box center [279, 73] width 558 height 18
click at [84, 160] on input "Weather" at bounding box center [274, 165] width 445 height 10
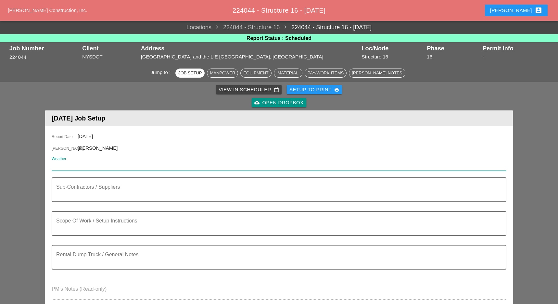
drag, startPoint x: 83, startPoint y: 81, endPoint x: 72, endPoint y: 80, distance: 11.1
click at [83, 160] on input "Weather" at bounding box center [274, 165] width 445 height 10
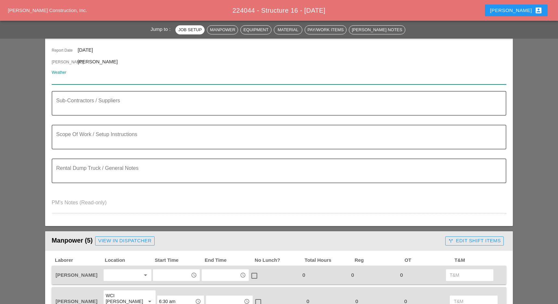
scroll to position [86, 0]
paste input "Wed 01 Day 71° NNE 15 mph A mainly sunny sky. High 71F. Winds NNE at 10 to 20 m…"
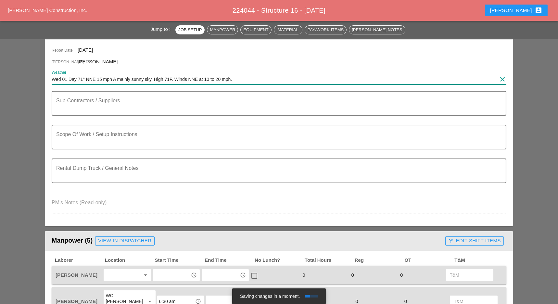
type input "Wed 01 Day 71° NNE 15 mph A mainly sunny sky. High 71F. Winds NNE at 10 to 20 m…"
click at [71, 110] on textarea "Sub-Contractors / Suppliers" at bounding box center [276, 107] width 440 height 16
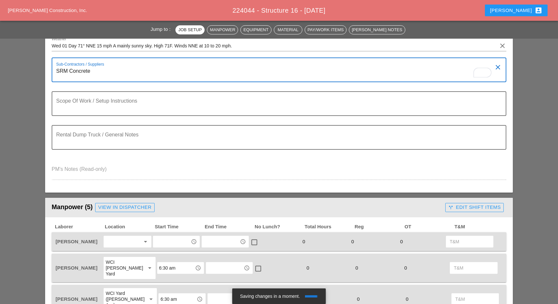
scroll to position [130, 0]
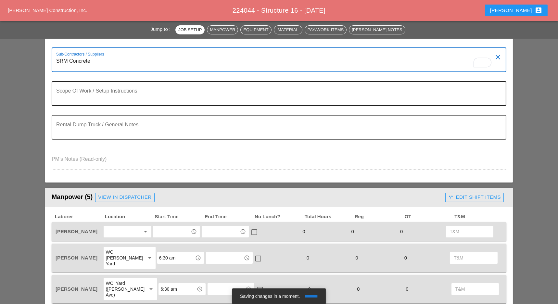
type textarea "SRM Concrete"
click at [91, 97] on textarea "Scope Of Work / Setup Instructions" at bounding box center [276, 98] width 440 height 16
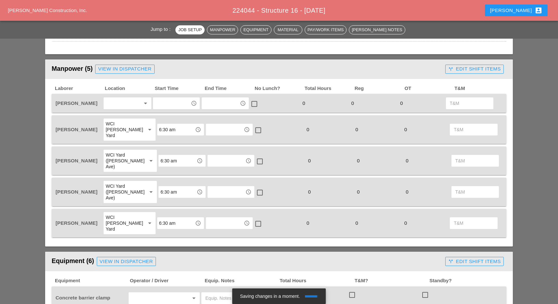
scroll to position [260, 0]
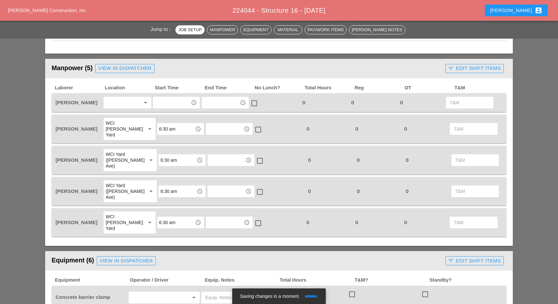
type textarea "WZTC for Right lane closure Install concrete"
click at [123, 103] on div at bounding box center [122, 102] width 34 height 10
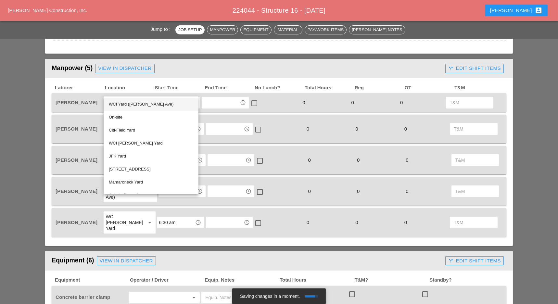
click at [130, 103] on div "WCI Yard ([PERSON_NAME] Ave)" at bounding box center [151, 104] width 84 height 8
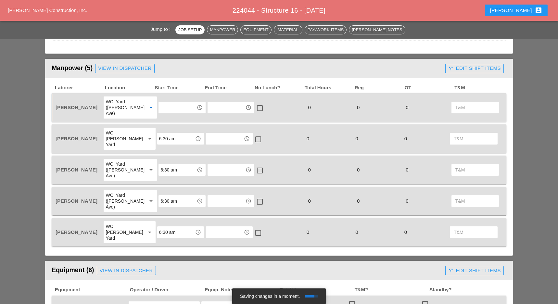
click at [160, 104] on input "text" at bounding box center [177, 107] width 34 height 10
click at [167, 130] on div "6 :30 am" at bounding box center [176, 131] width 37 height 8
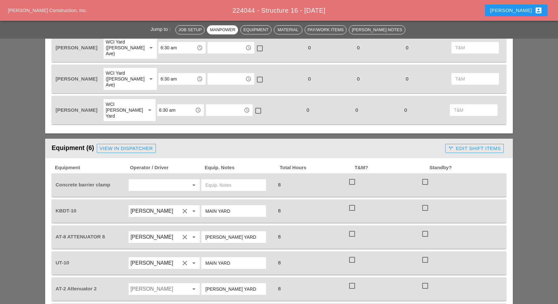
scroll to position [390, 0]
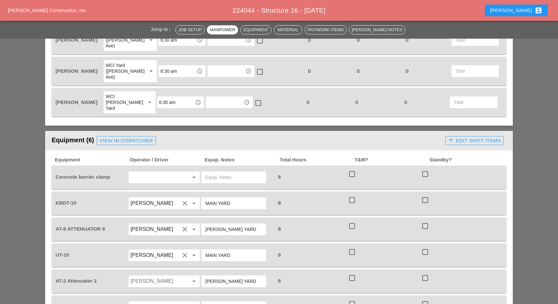
type input "6:30 am"
click at [158, 172] on input "text" at bounding box center [154, 177] width 49 height 10
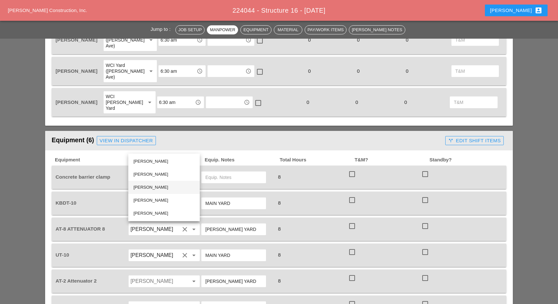
click at [155, 187] on div "Simao Pinheiro" at bounding box center [163, 187] width 61 height 8
type input "Simao Pinheiro"
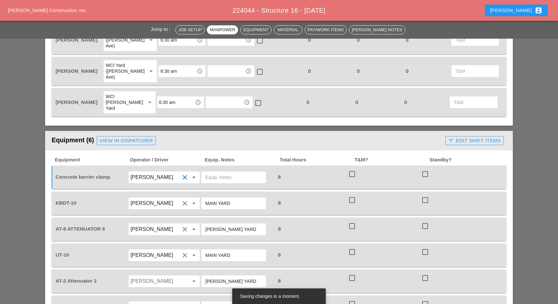
click at [218, 172] on input "text" at bounding box center [233, 177] width 57 height 10
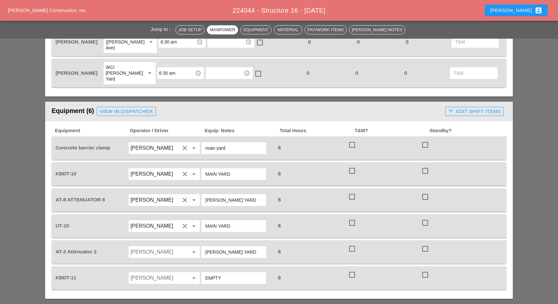
scroll to position [433, 0]
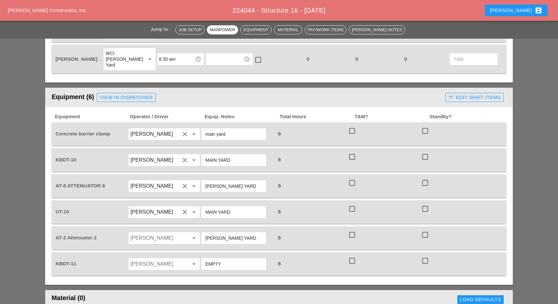
type input "main yard"
click at [154, 207] on input "Alberto Barajas Flores" at bounding box center [154, 212] width 49 height 10
drag, startPoint x: 146, startPoint y: 197, endPoint x: 142, endPoint y: 198, distance: 4.3
click at [146, 197] on div "G uido Padilla" at bounding box center [163, 196] width 61 height 8
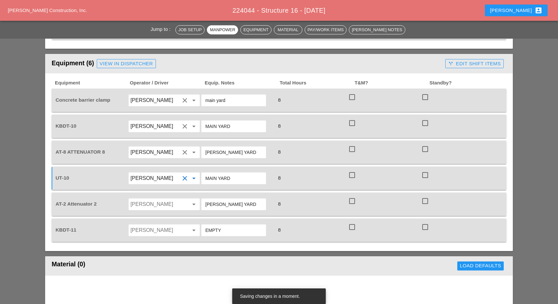
scroll to position [476, 0]
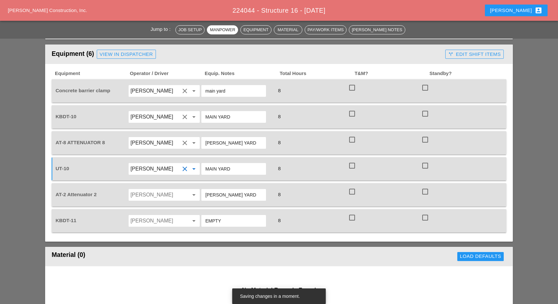
type input "Guido Padilla"
click at [148, 190] on input "Freddie Rodas Torres" at bounding box center [154, 195] width 49 height 10
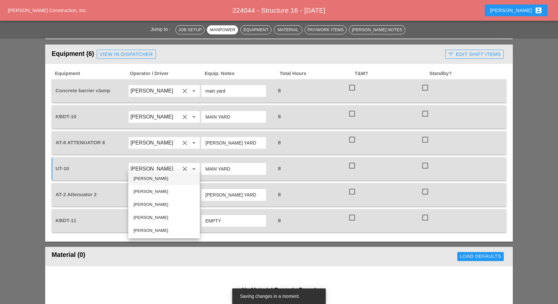
click at [148, 179] on div "Alberto Barajas Flores" at bounding box center [163, 179] width 61 height 8
type input "Alberto Barajas Flores"
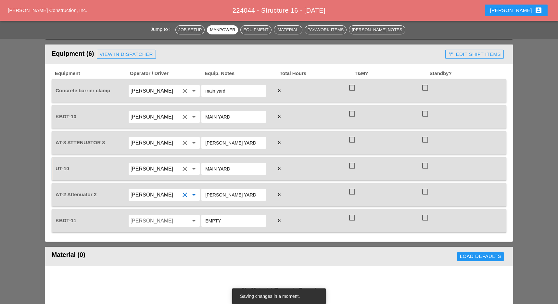
click at [147, 216] on input "Oscar Padilla" at bounding box center [154, 221] width 49 height 10
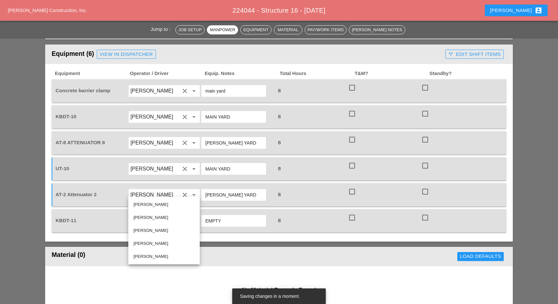
click at [147, 231] on div "Simao Pinheiro" at bounding box center [163, 231] width 61 height 8
type input "Simao Pinheiro"
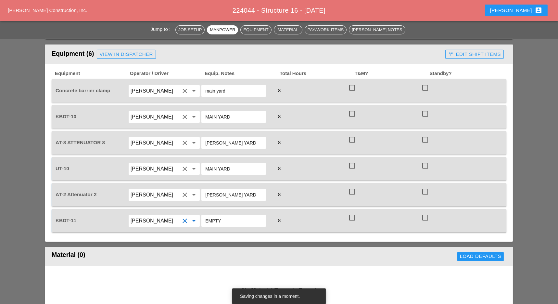
click at [223, 216] on input "EMPTY" at bounding box center [233, 221] width 57 height 10
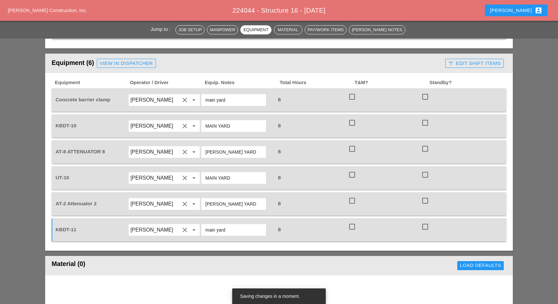
scroll to position [433, 0]
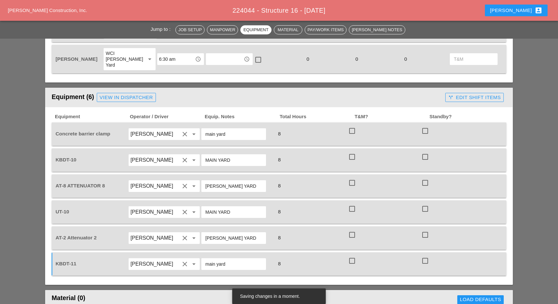
type input "main yard"
click at [229, 129] on input "main yard" at bounding box center [233, 134] width 57 height 10
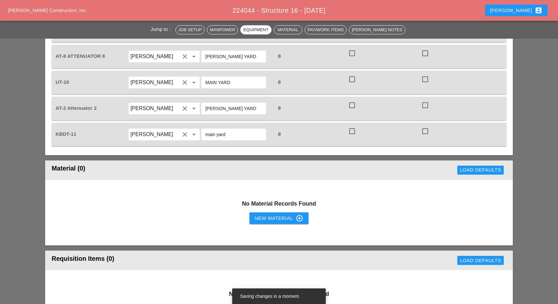
scroll to position [563, 0]
type input "main yard KBDT11"
click at [265, 214] on div "New Material control_point" at bounding box center [278, 218] width 49 height 8
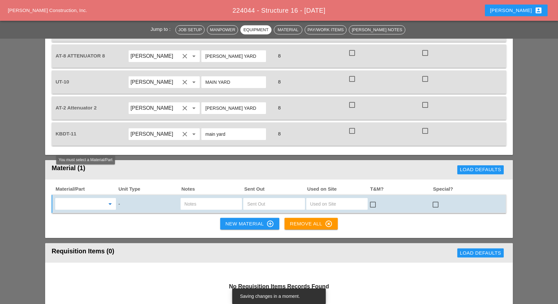
click at [80, 199] on input "text" at bounding box center [81, 204] width 48 height 10
click at [83, 184] on div "Dies el Fuel - GAL" at bounding box center [85, 187] width 51 height 8
type input "Diesel Fuel - GAL"
click at [257, 199] on input "text" at bounding box center [274, 204] width 54 height 10
type input "10"
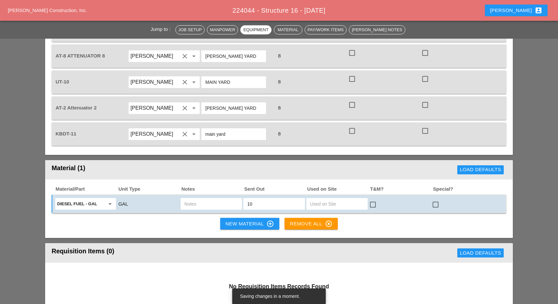
click at [210, 199] on input "text" at bounding box center [211, 204] width 54 height 10
type input "ut10"
click at [235, 220] on div "New Material control_point" at bounding box center [249, 224] width 49 height 8
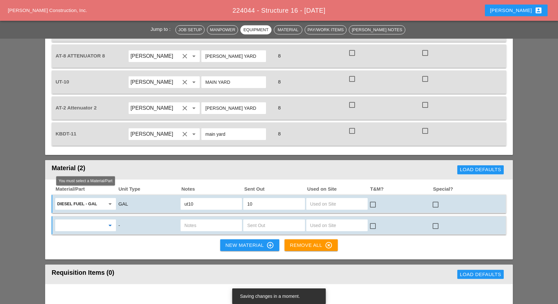
click at [82, 220] on input "text" at bounding box center [81, 225] width 48 height 10
drag, startPoint x: 84, startPoint y: 208, endPoint x: 107, endPoint y: 208, distance: 22.7
click at [91, 208] on div "Gas oline - GAL" at bounding box center [85, 208] width 51 height 8
type input "Gasoline - GAL"
click at [257, 220] on input "text" at bounding box center [274, 225] width 54 height 10
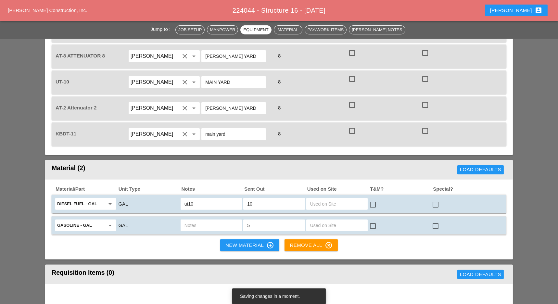
type input "5"
click at [216, 220] on input "text" at bounding box center [211, 225] width 54 height 10
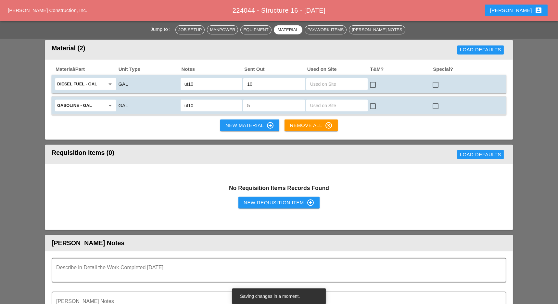
scroll to position [692, 0]
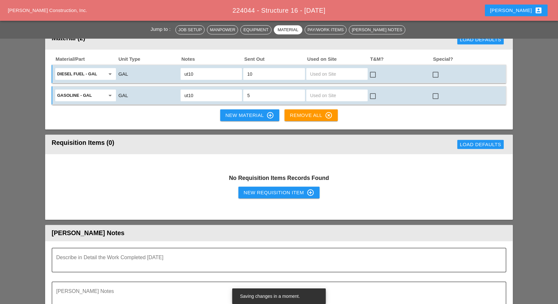
type input "ut10"
click at [262, 189] on div "New Requisition Item control_point" at bounding box center [278, 193] width 71 height 8
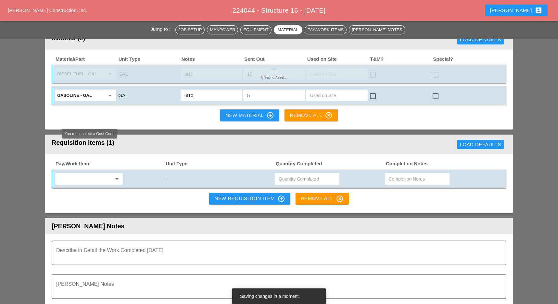
click at [93, 174] on input "text" at bounding box center [84, 179] width 55 height 10
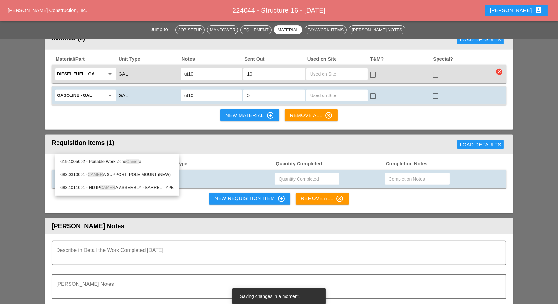
drag, startPoint x: 108, startPoint y: 161, endPoint x: 158, endPoint y: 161, distance: 50.3
click at [116, 161] on div "619.1005002 - Portable Work Zone Camer a" at bounding box center [116, 162] width 113 height 8
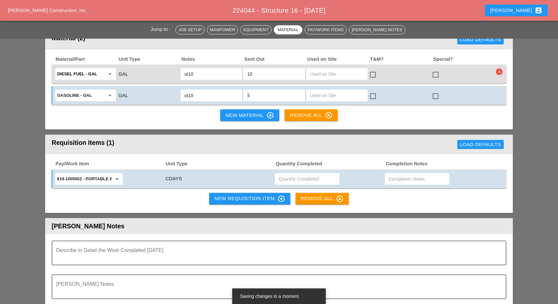
type input "619.1005002 - Portable Work Zone Camera"
click at [283, 174] on input "text" at bounding box center [306, 179] width 57 height 10
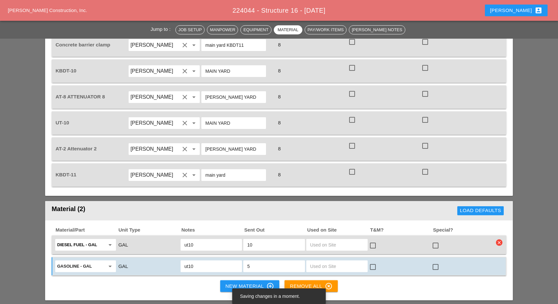
scroll to position [519, 0]
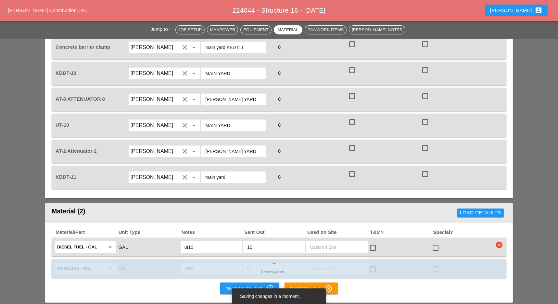
type input "2"
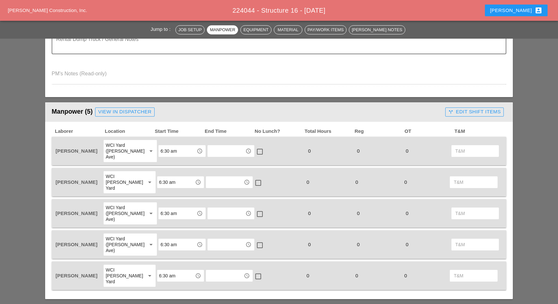
scroll to position [216, 0]
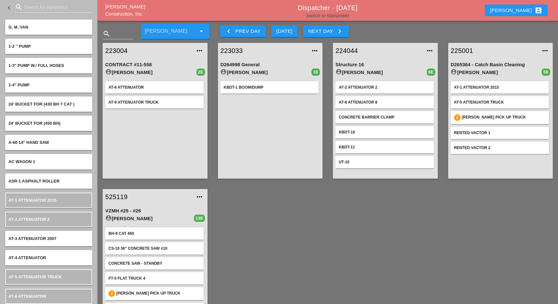
click at [329, 15] on link "Switch to Manpower" at bounding box center [327, 15] width 43 height 5
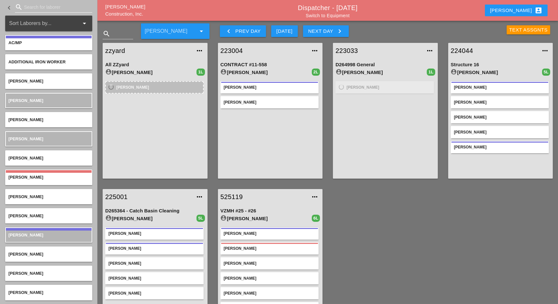
click at [36, 5] on input "Search for laborer" at bounding box center [53, 7] width 59 height 10
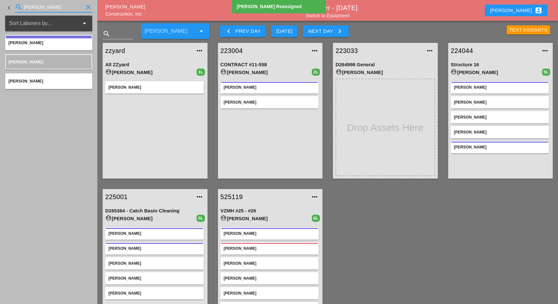
type input "[PERSON_NAME]"
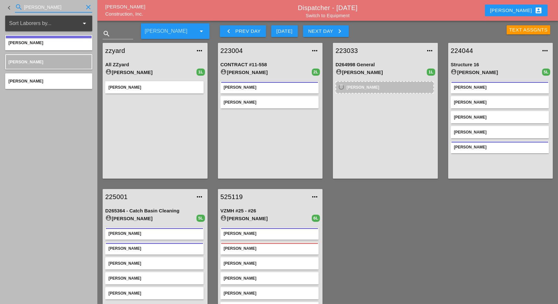
drag, startPoint x: 38, startPoint y: 4, endPoint x: 17, endPoint y: 9, distance: 21.1
click at [14, 3] on div "keyboard_arrow_left search luca clear" at bounding box center [48, 8] width 87 height 22
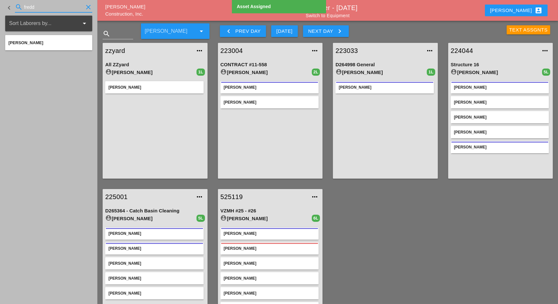
type input "fredd"
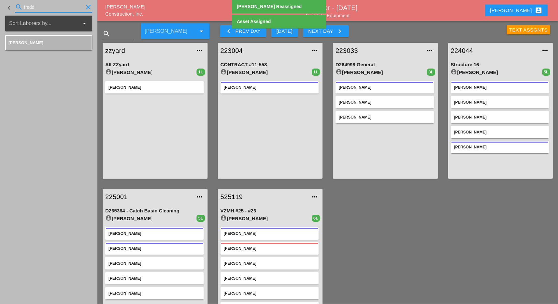
drag, startPoint x: 48, startPoint y: 9, endPoint x: 17, endPoint y: 8, distance: 31.2
click at [17, 7] on div "search fredd clear" at bounding box center [53, 7] width 77 height 10
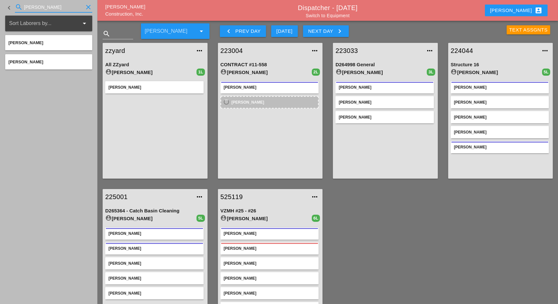
click at [35, 3] on input "jess" at bounding box center [53, 7] width 59 height 10
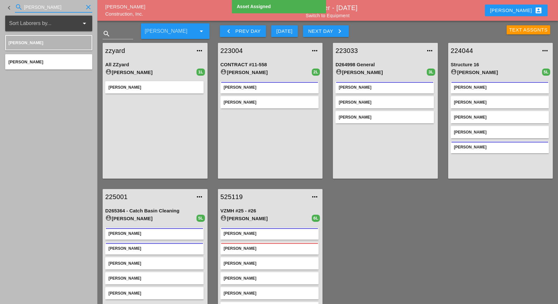
drag, startPoint x: 35, startPoint y: 3, endPoint x: 17, endPoint y: 4, distance: 18.5
click at [17, 4] on div "search jess clear" at bounding box center [53, 7] width 77 height 10
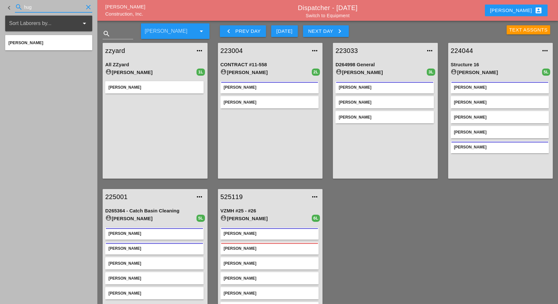
type input "hug"
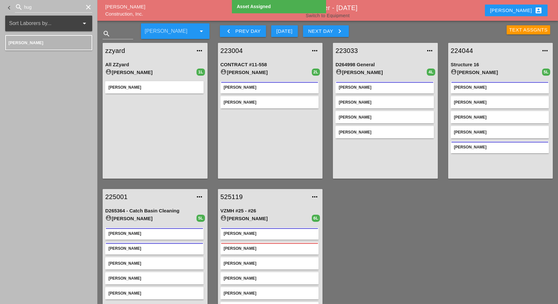
click at [330, 16] on link "Switch to Equipment" at bounding box center [327, 15] width 44 height 5
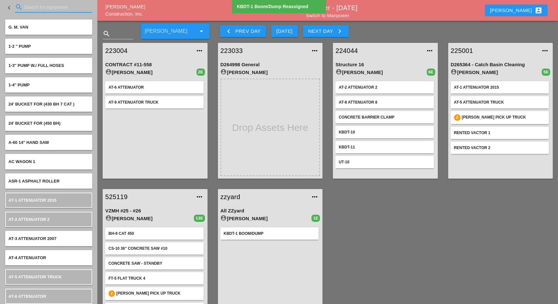
click at [30, 9] on input "Search for equipment" at bounding box center [53, 7] width 59 height 10
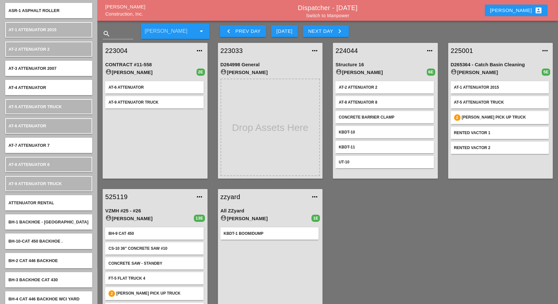
scroll to position [43, 0]
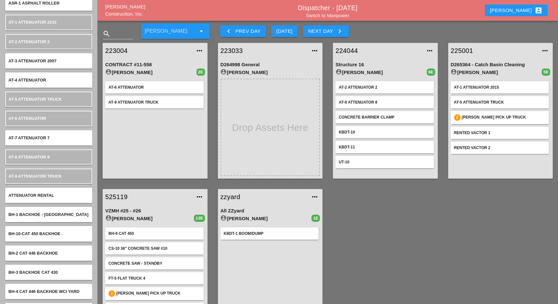
type input "at"
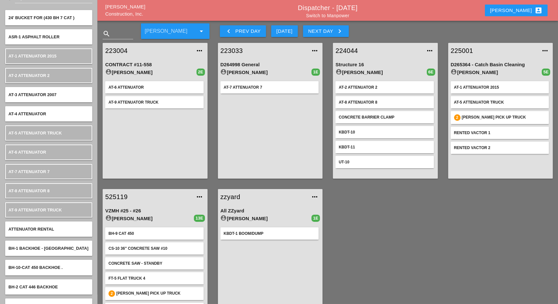
scroll to position [0, 0]
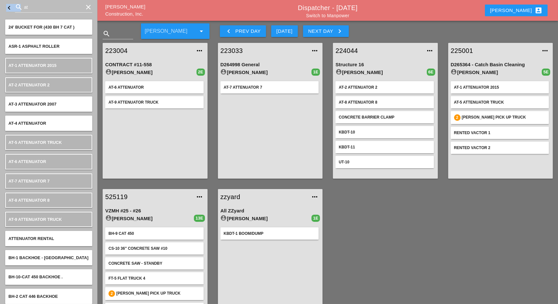
drag, startPoint x: 36, startPoint y: 2, endPoint x: 6, endPoint y: 4, distance: 30.0
click at [6, 4] on div "keyboard_arrow_left search at clear" at bounding box center [48, 8] width 87 height 22
click at [32, 5] on input "at" at bounding box center [53, 7] width 59 height 10
drag, startPoint x: 32, startPoint y: 5, endPoint x: 23, endPoint y: 6, distance: 9.5
click at [23, 6] on div "search at clear" at bounding box center [53, 7] width 77 height 10
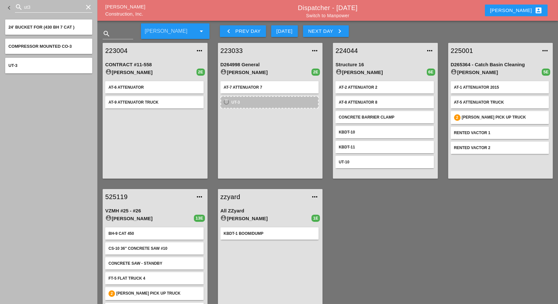
drag, startPoint x: 30, startPoint y: 6, endPoint x: 16, endPoint y: 8, distance: 14.1
click at [16, 8] on div "search ut3 clear" at bounding box center [53, 7] width 77 height 10
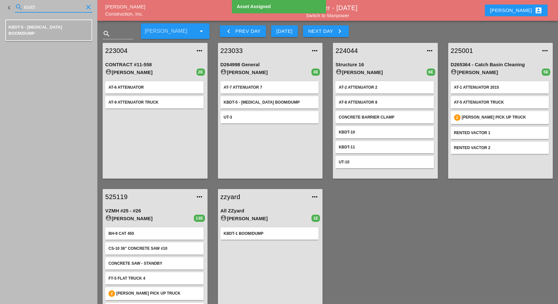
drag, startPoint x: 47, startPoint y: 7, endPoint x: 20, endPoint y: 7, distance: 27.6
click at [20, 7] on div "search kbdt5 clear" at bounding box center [53, 7] width 77 height 10
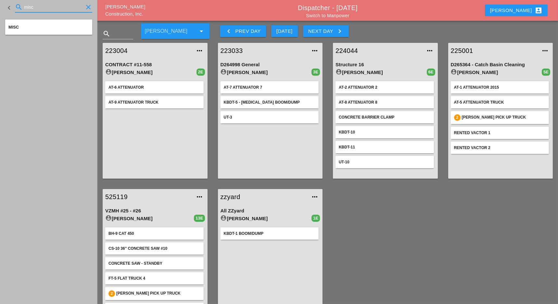
type input "misc"
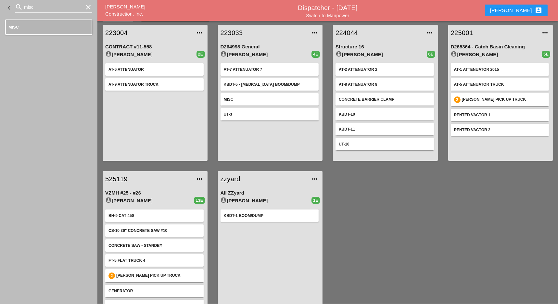
scroll to position [26, 0]
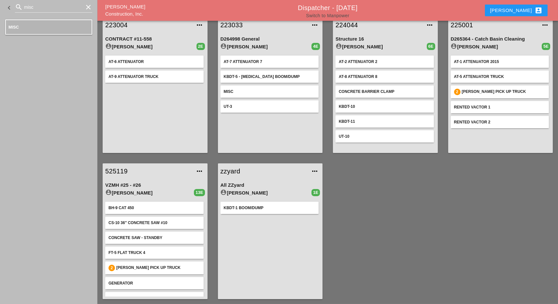
click at [339, 16] on link "Switch to Manpower" at bounding box center [327, 15] width 43 height 5
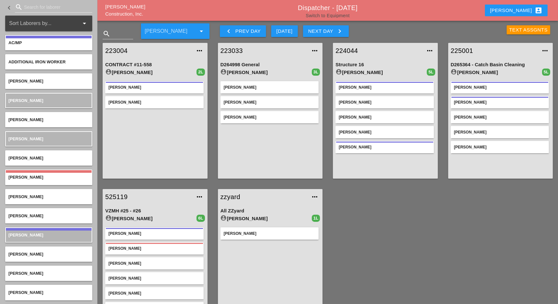
click at [319, 16] on link "Switch to Equipment" at bounding box center [327, 15] width 44 height 5
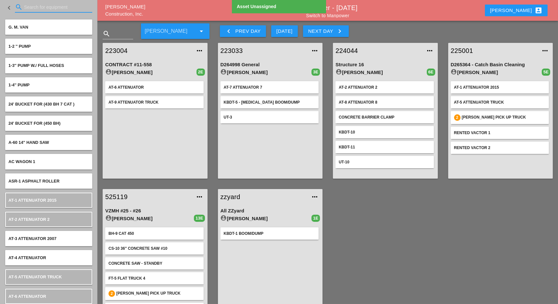
click at [29, 8] on input "Search for equipment" at bounding box center [53, 7] width 59 height 10
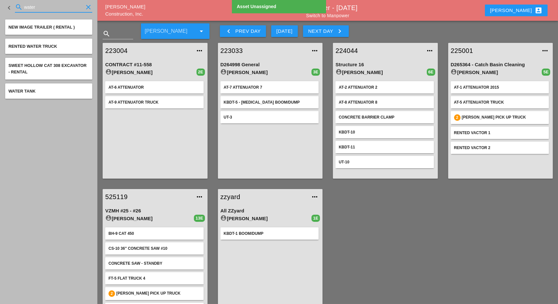
type input "water"
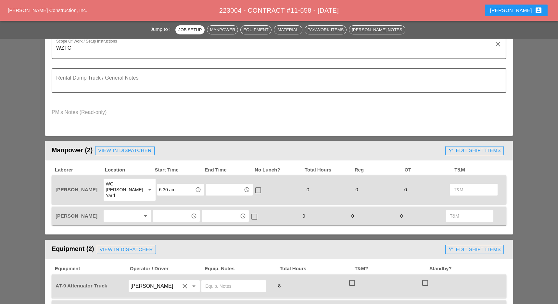
scroll to position [216, 0]
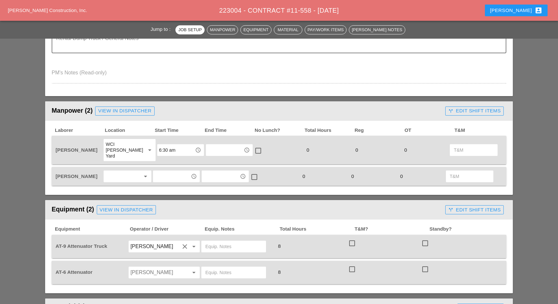
click at [121, 171] on div at bounding box center [122, 176] width 34 height 10
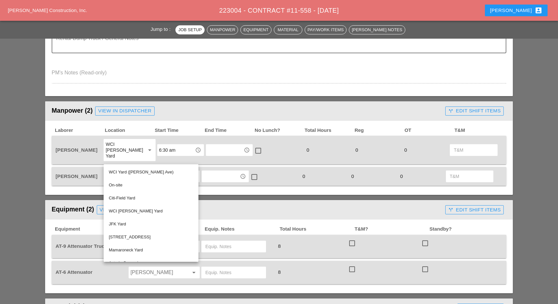
drag, startPoint x: 133, startPoint y: 209, endPoint x: 137, endPoint y: 207, distance: 3.9
click at [135, 208] on div "WCI [PERSON_NAME] Yard" at bounding box center [151, 211] width 84 height 8
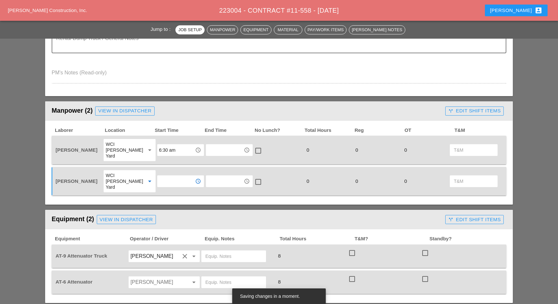
click at [169, 176] on input "text" at bounding box center [176, 181] width 34 height 10
drag, startPoint x: 169, startPoint y: 197, endPoint x: 200, endPoint y: 187, distance: 32.7
click at [169, 197] on div "6 :30 am" at bounding box center [176, 199] width 37 height 8
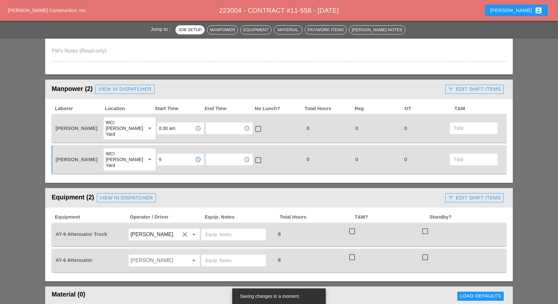
scroll to position [303, 0]
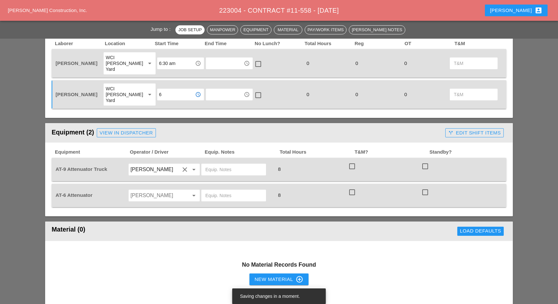
type input "6:30 am"
click at [147, 190] on input "Octavio Grosso" at bounding box center [154, 195] width 49 height 10
click at [148, 208] on div "[PERSON_NAME]" at bounding box center [163, 210] width 61 height 8
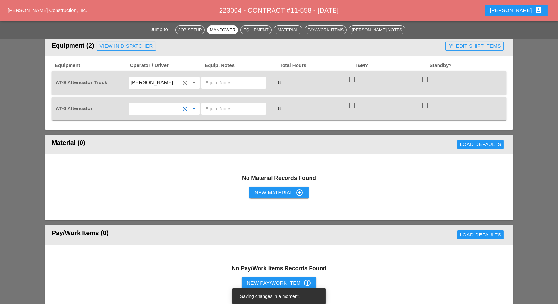
scroll to position [433, 0]
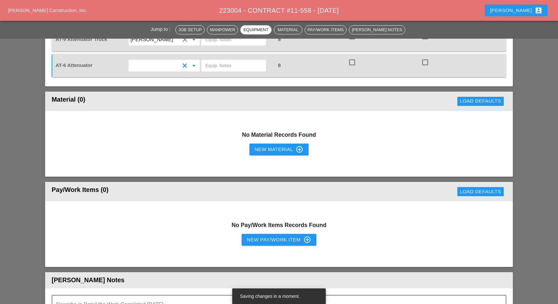
drag, startPoint x: 254, startPoint y: 137, endPoint x: 250, endPoint y: 139, distance: 4.4
click at [250, 143] on button "New Material control_point" at bounding box center [278, 149] width 59 height 12
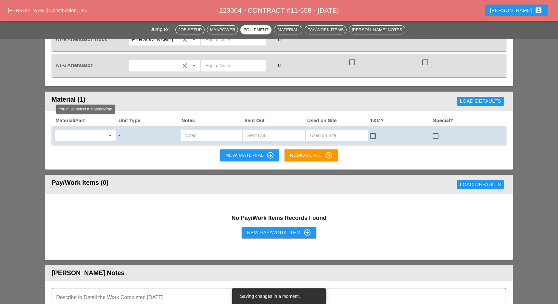
drag, startPoint x: 87, startPoint y: 124, endPoint x: 86, endPoint y: 128, distance: 3.6
click at [87, 130] on input "text" at bounding box center [81, 135] width 48 height 10
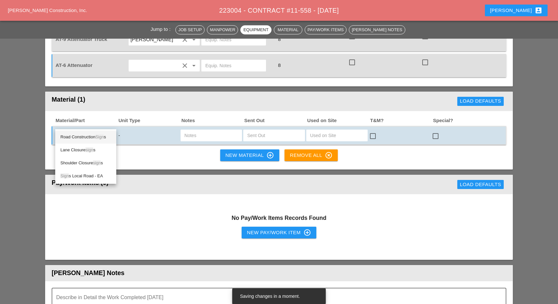
click at [80, 136] on div "Road Construction Sign s" at bounding box center [85, 137] width 51 height 8
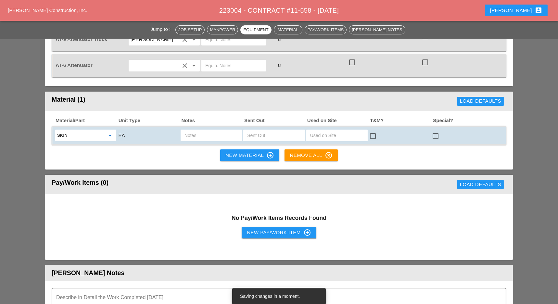
type input "Road Construction Signs"
drag, startPoint x: 247, startPoint y: 139, endPoint x: 227, endPoint y: 141, distance: 20.2
click at [227, 151] on div "New Material control_point" at bounding box center [249, 155] width 49 height 8
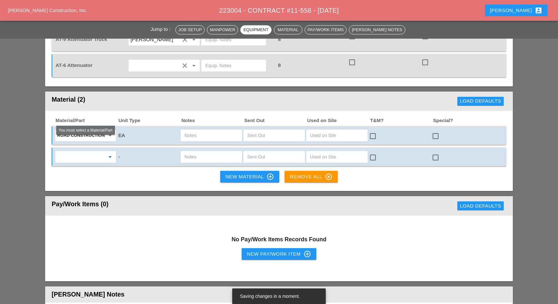
click at [81, 152] on input "text" at bounding box center [81, 157] width 48 height 10
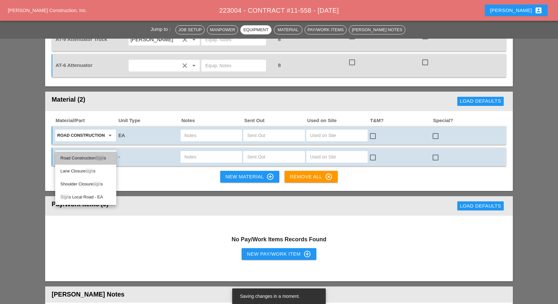
drag, startPoint x: 81, startPoint y: 158, endPoint x: 155, endPoint y: 155, distance: 73.8
click at [84, 158] on div "Road Construction Sign s" at bounding box center [85, 158] width 51 height 8
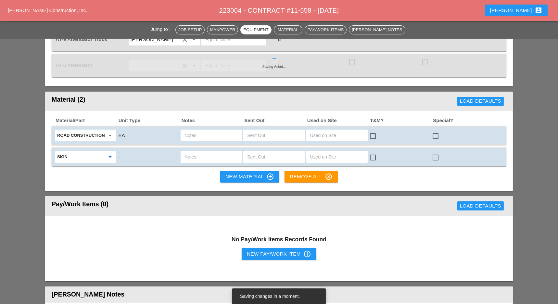
type input "Road Construction Signs"
click at [185, 152] on input "text" at bounding box center [211, 157] width 54 height 10
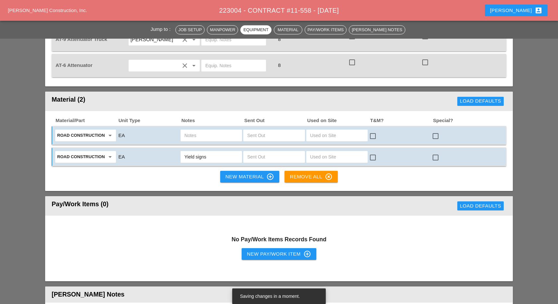
type input "Yield signs"
click at [196, 130] on input "text" at bounding box center [211, 135] width 54 height 10
type input "Exist signs"
click at [256, 130] on input "text" at bounding box center [274, 135] width 54 height 10
type input "1"
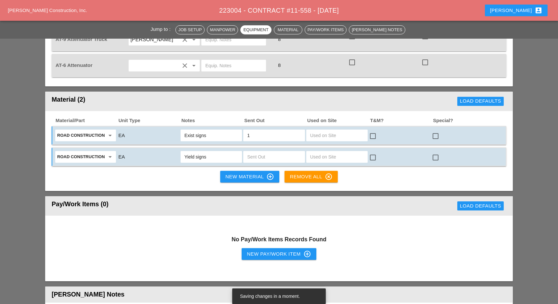
click at [257, 152] on input "text" at bounding box center [274, 157] width 54 height 10
type input "1"
drag, startPoint x: 231, startPoint y: 119, endPoint x: 229, endPoint y: 123, distance: 4.0
click at [231, 130] on input "Exist signs" at bounding box center [211, 135] width 54 height 10
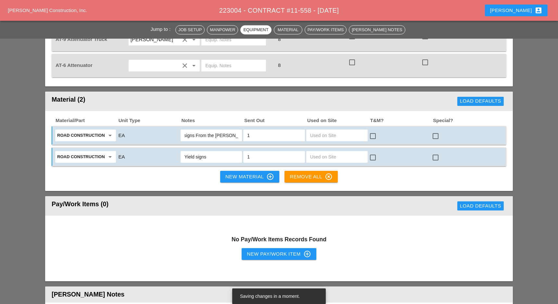
type input "Exist signs From the [PERSON_NAME][GEOGRAPHIC_DATA]"
click at [211, 152] on input "Yield signs" at bounding box center [211, 157] width 54 height 10
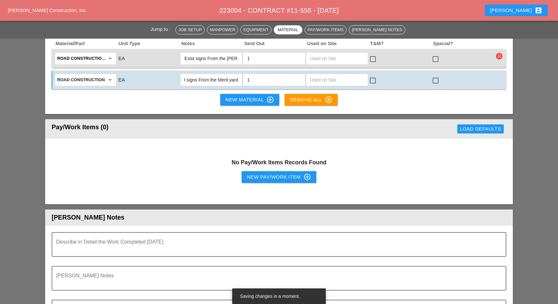
scroll to position [519, 0]
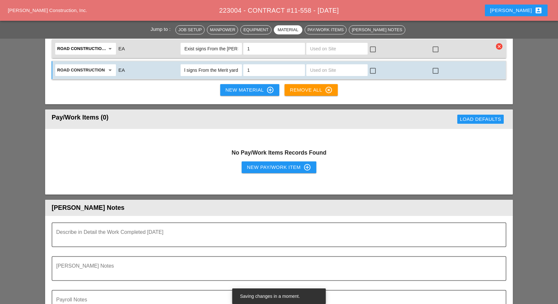
type input "Yield signs From the Merit yard"
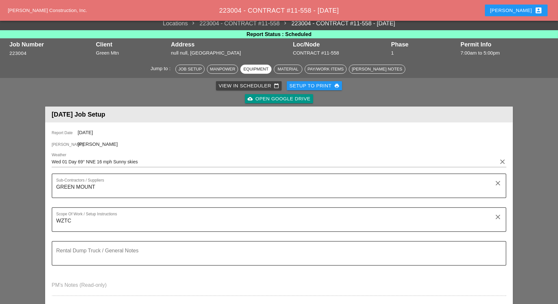
scroll to position [0, 0]
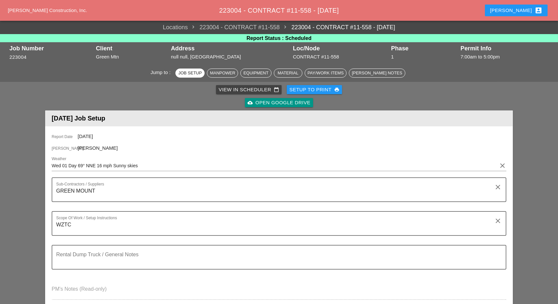
click at [316, 88] on div "Setup to Print print" at bounding box center [314, 89] width 50 height 7
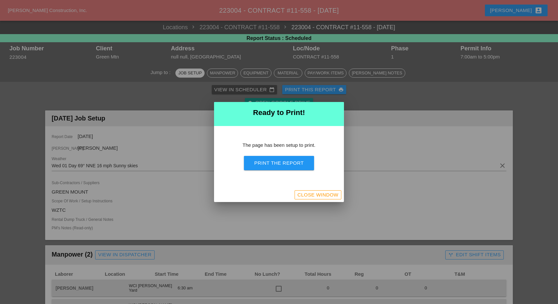
click at [290, 164] on div "Print the Report" at bounding box center [278, 162] width 49 height 7
click at [324, 197] on div "Close Window" at bounding box center [317, 194] width 41 height 7
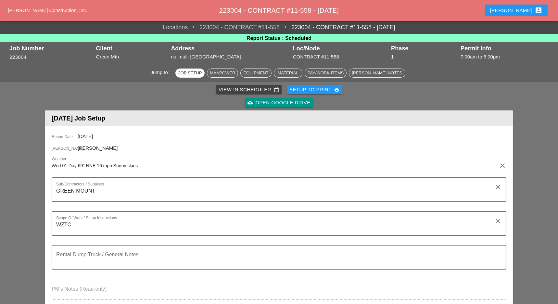
click at [325, 90] on div "Setup to Print print" at bounding box center [314, 89] width 50 height 7
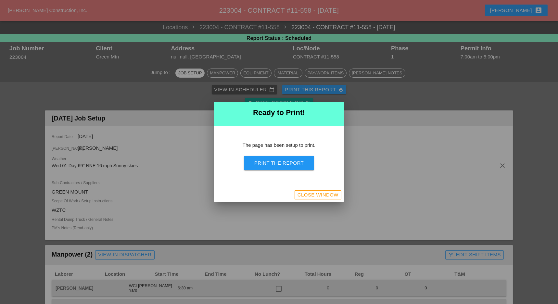
click at [295, 161] on div "Print the Report" at bounding box center [278, 162] width 49 height 7
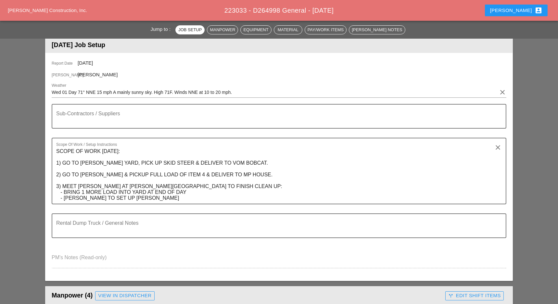
scroll to position [86, 0]
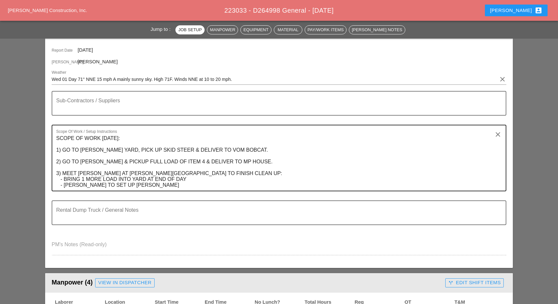
drag, startPoint x: 55, startPoint y: 136, endPoint x: 147, endPoint y: 185, distance: 104.8
click at [144, 187] on div "Scope Of Work / Setup Instructions SCOPE OF WORK [DATE]: 1) GO TO [PERSON_NAME]…" at bounding box center [279, 158] width 454 height 67
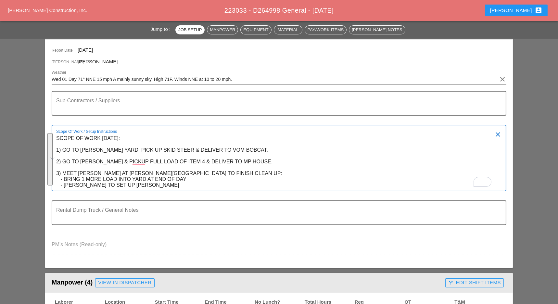
drag, startPoint x: 56, startPoint y: 138, endPoint x: 148, endPoint y: 191, distance: 105.4
click at [148, 191] on div "Scope Of Work / Setup Instructions SCOPE OF WORK [DATE]: 1) GO TO [PERSON_NAME]…" at bounding box center [279, 163] width 454 height 76
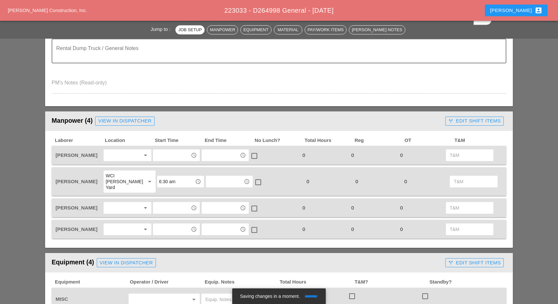
scroll to position [216, 0]
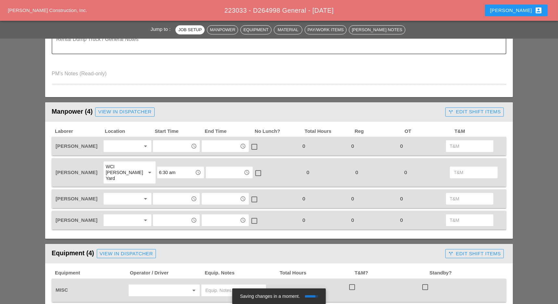
type textarea "WZTC Punch list work"
click at [119, 143] on div at bounding box center [122, 146] width 34 height 10
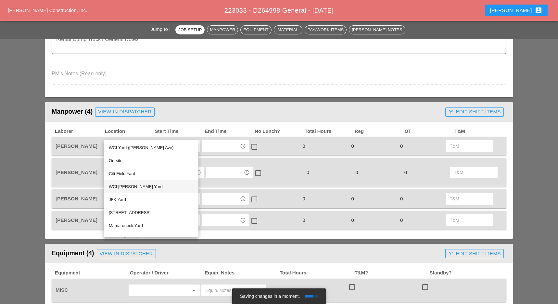
click at [129, 187] on div "WCI [PERSON_NAME] Yard" at bounding box center [151, 187] width 84 height 8
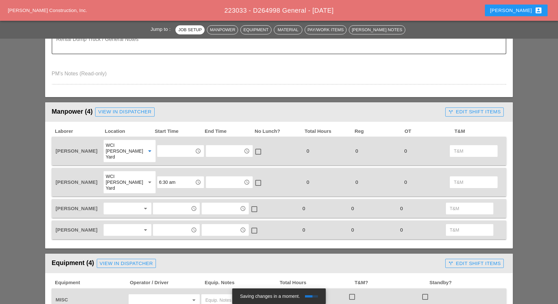
click at [123, 173] on div "WCI [PERSON_NAME] Yard" at bounding box center [122, 182] width 35 height 18
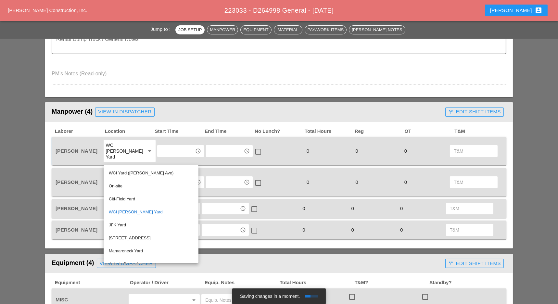
click at [168, 108] on div "Manpower (4) View in Dispatcher - All Workers Must Show up 15 Minutes Before St…" at bounding box center [247, 111] width 391 height 13
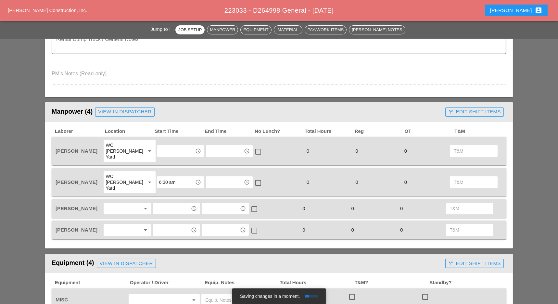
click at [127, 203] on div at bounding box center [122, 208] width 34 height 10
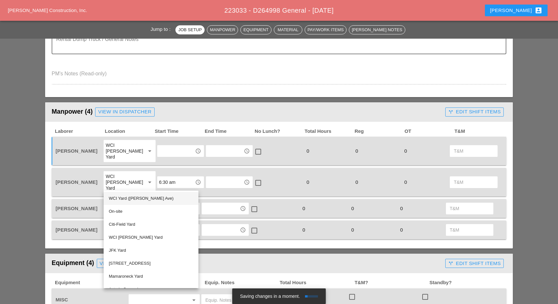
click at [130, 198] on div "WCI Yard ([PERSON_NAME] Ave)" at bounding box center [151, 198] width 84 height 8
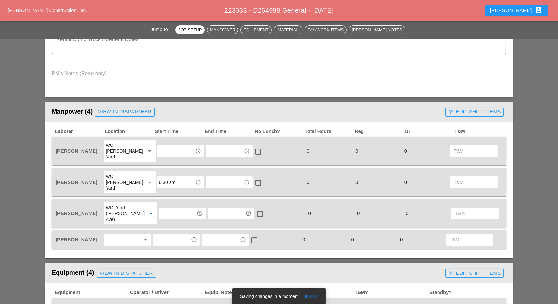
click at [119, 234] on div at bounding box center [122, 239] width 34 height 10
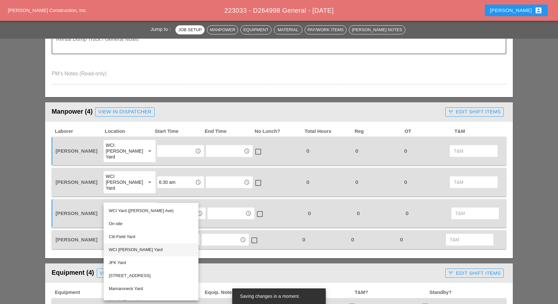
click at [127, 248] on div "WCI [PERSON_NAME] Yard" at bounding box center [151, 250] width 84 height 8
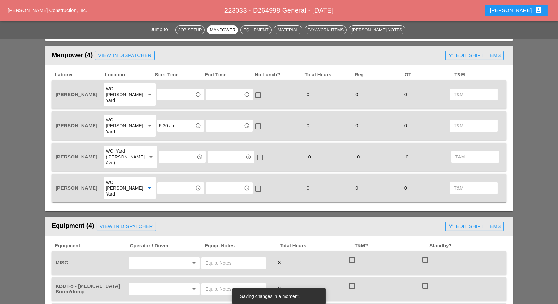
scroll to position [260, 0]
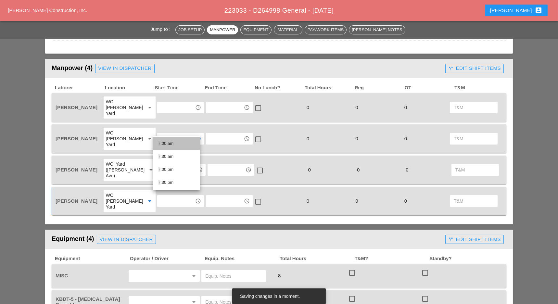
click at [167, 141] on div "7 :00 am" at bounding box center [176, 144] width 37 height 8
type input "7:00 am"
drag, startPoint x: 166, startPoint y: 152, endPoint x: 167, endPoint y: 159, distance: 6.9
click at [166, 165] on input "text" at bounding box center [177, 170] width 34 height 10
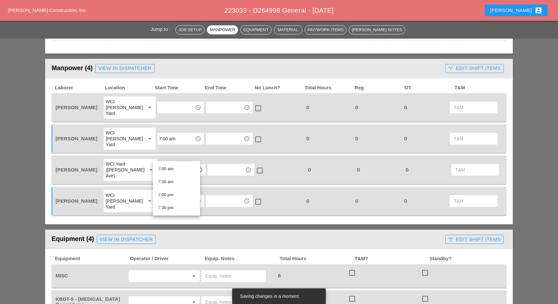
drag, startPoint x: 166, startPoint y: 168, endPoint x: 155, endPoint y: 184, distance: 19.2
click at [166, 170] on div "7 :00 am" at bounding box center [176, 169] width 37 height 8
type input "7:00 am"
click at [162, 196] on input "text" at bounding box center [176, 201] width 34 height 10
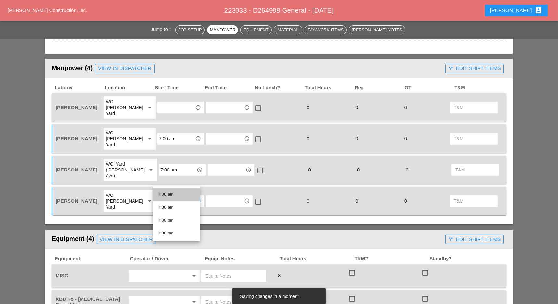
drag, startPoint x: 169, startPoint y: 192, endPoint x: 164, endPoint y: 121, distance: 71.3
click at [170, 191] on div "7 :00 am" at bounding box center [176, 194] width 37 height 8
drag, startPoint x: 163, startPoint y: 99, endPoint x: 168, endPoint y: 108, distance: 10.9
type input "7:00 am"
click at [164, 102] on div "access_time" at bounding box center [180, 108] width 47 height 12
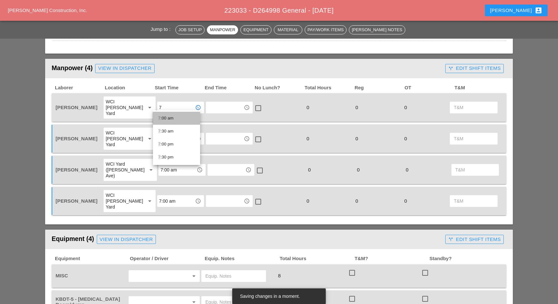
click at [169, 121] on div "7 :00 am" at bounding box center [176, 118] width 37 height 8
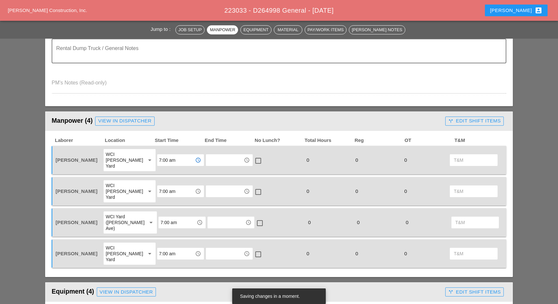
scroll to position [216, 0]
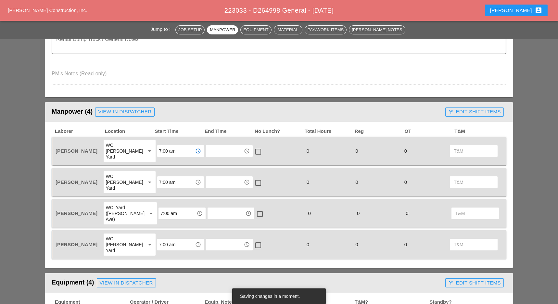
type input "7:00 am"
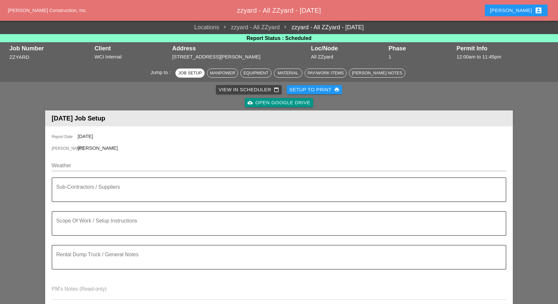
scroll to position [43, 0]
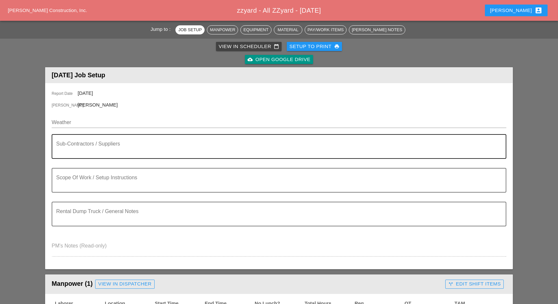
drag, startPoint x: 90, startPoint y: 150, endPoint x: 87, endPoint y: 157, distance: 7.7
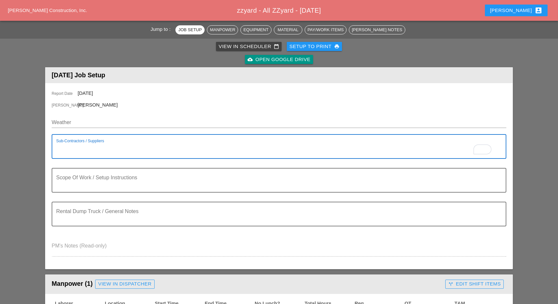
paste textarea "SCOPE OF WORK [DATE]: 1) GO TO [PERSON_NAME] YARD, PICK UP SKID STEER & DELIVER…"
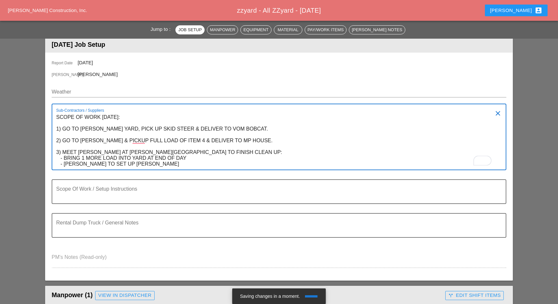
scroll to position [86, 0]
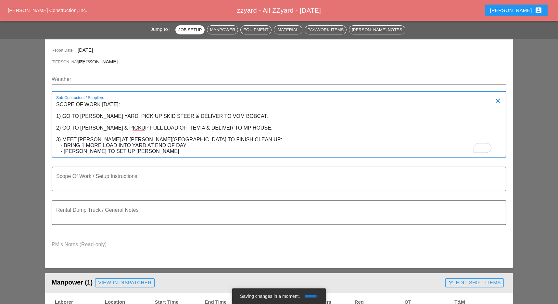
type textarea "SCOPE OF WORK [DATE]: 1) GO TO [PERSON_NAME] YARD, PICK UP SKID STEER & DELIVER…"
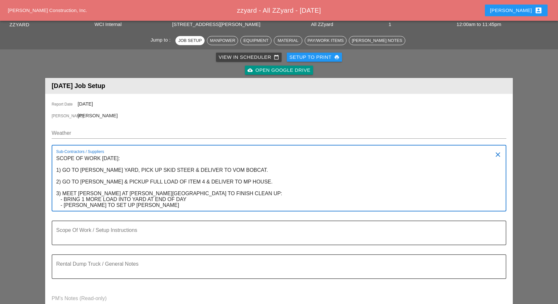
scroll to position [0, 0]
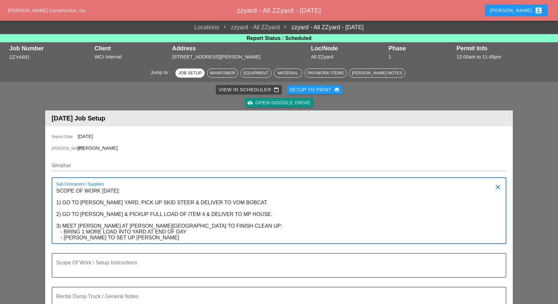
click at [308, 88] on div "Setup to Print print" at bounding box center [314, 89] width 50 height 7
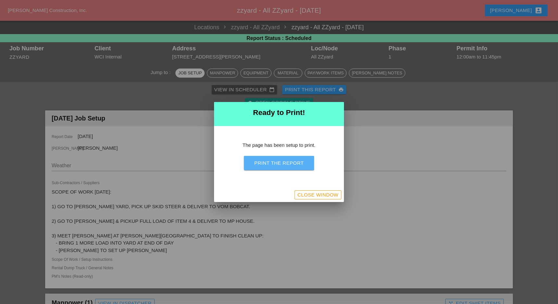
click at [273, 161] on div "Print the Report" at bounding box center [278, 162] width 49 height 7
click at [326, 196] on div "Close Window" at bounding box center [317, 194] width 41 height 7
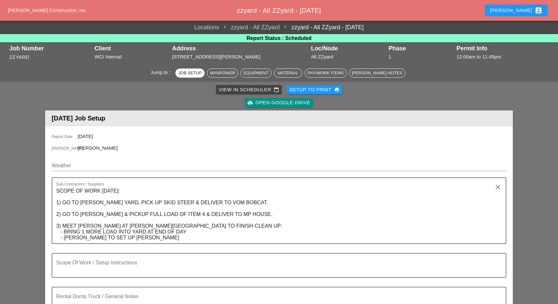
click at [275, 12] on span "zzyard - All ZZyard - 10/01/2025" at bounding box center [279, 10] width 84 height 7
click at [248, 39] on div "Switch the Location" at bounding box center [255, 38] width 42 height 8
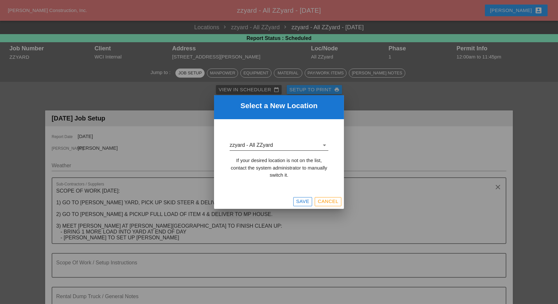
click at [275, 144] on input "zzyard - All ZZyard" at bounding box center [274, 145] width 90 height 10
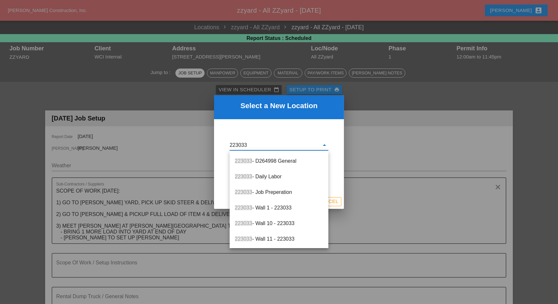
click at [263, 160] on div "223033 - D264998 General" at bounding box center [279, 161] width 88 height 8
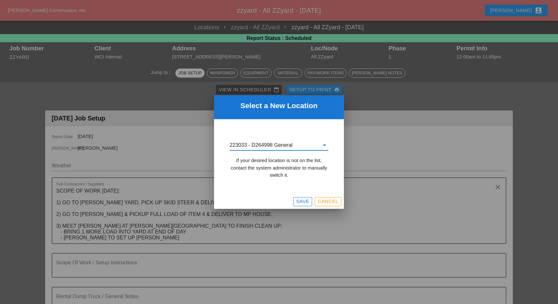
type input "223033 - D264998 General"
click at [303, 201] on div "Save" at bounding box center [302, 201] width 13 height 7
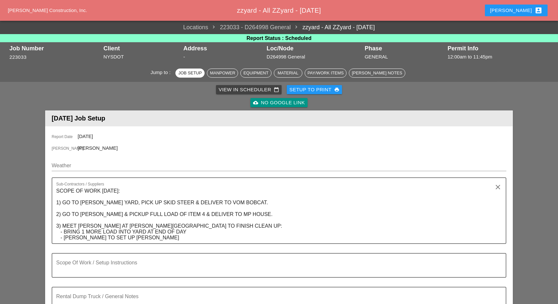
click at [524, 10] on div "Luca account_box" at bounding box center [516, 10] width 52 height 8
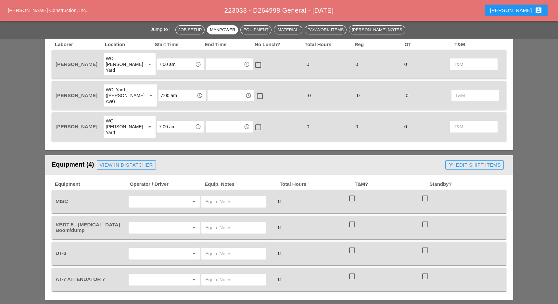
scroll to position [346, 0]
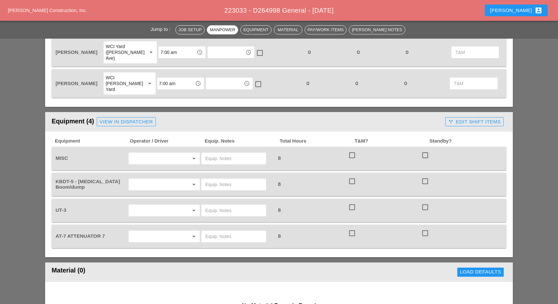
click at [148, 179] on input "text" at bounding box center [154, 184] width 49 height 10
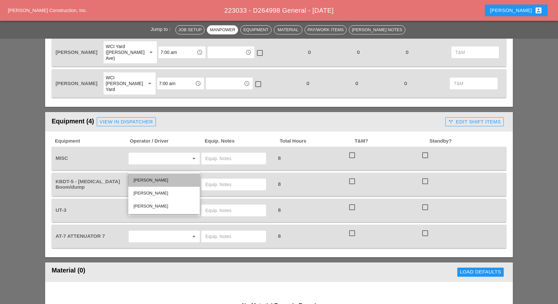
click at [153, 180] on div "[PERSON_NAME]" at bounding box center [163, 180] width 61 height 8
type input "[PERSON_NAME]"
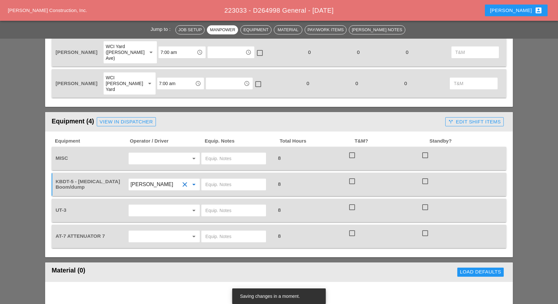
click at [152, 205] on input "text" at bounding box center [154, 210] width 49 height 10
click at [150, 218] on div "[PERSON_NAME]" at bounding box center [163, 219] width 61 height 8
type input "[PERSON_NAME]"
click at [146, 231] on input "text" at bounding box center [154, 236] width 49 height 10
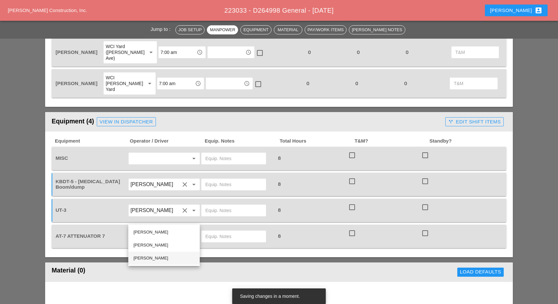
drag, startPoint x: 148, startPoint y: 255, endPoint x: 135, endPoint y: 220, distance: 37.4
click at [148, 255] on div "[PERSON_NAME]" at bounding box center [163, 258] width 61 height 8
type input "[PERSON_NAME]"
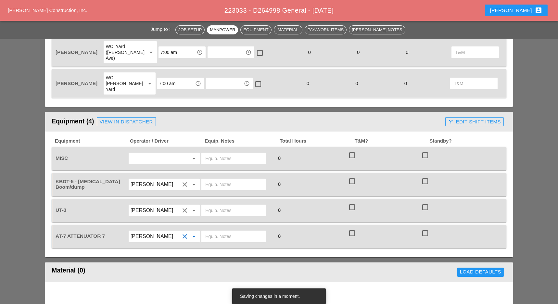
click at [144, 153] on input "text" at bounding box center [154, 158] width 49 height 10
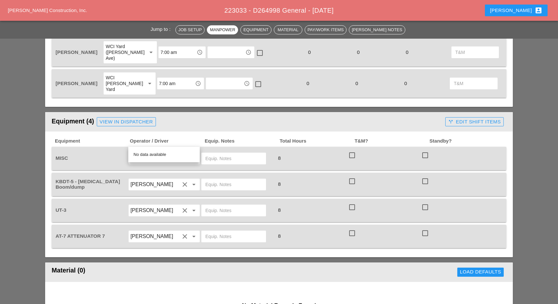
scroll to position [0, 0]
type input "W"
drag, startPoint x: 158, startPoint y: 154, endPoint x: 209, endPoint y: 144, distance: 52.3
click at [160, 154] on div "[PERSON_NAME]" at bounding box center [163, 155] width 61 height 8
type input "[PERSON_NAME]"
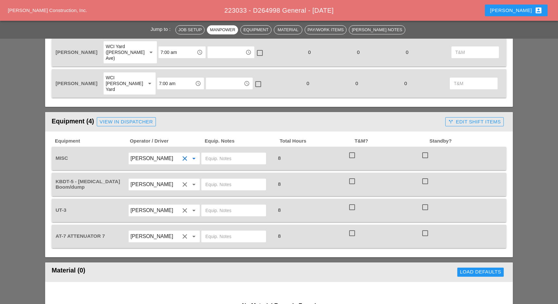
click at [219, 153] on input "text" at bounding box center [233, 158] width 57 height 10
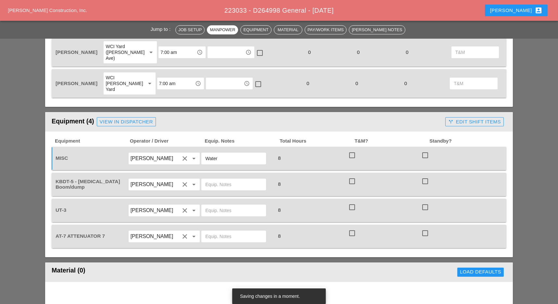
type input "Water"
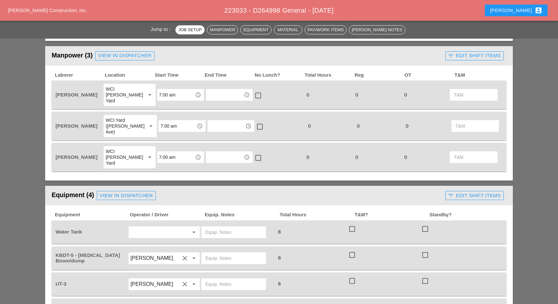
scroll to position [303, 0]
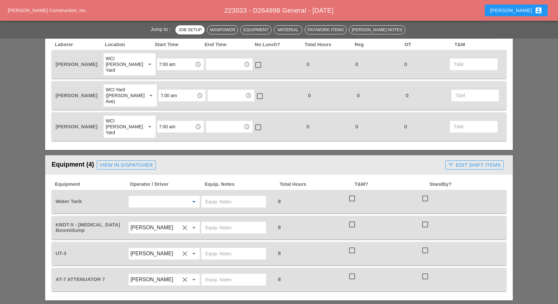
click at [149, 196] on input "text" at bounding box center [154, 201] width 49 height 10
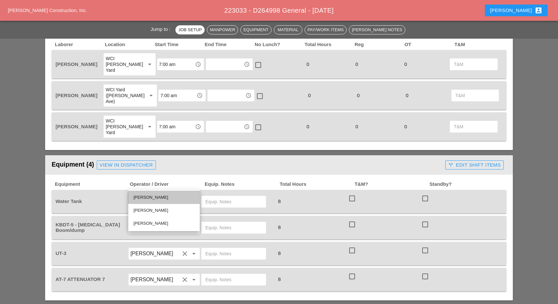
drag, startPoint x: 151, startPoint y: 196, endPoint x: 205, endPoint y: 195, distance: 54.6
click at [152, 197] on div "[PERSON_NAME]" at bounding box center [163, 197] width 61 height 8
type input "[PERSON_NAME]"
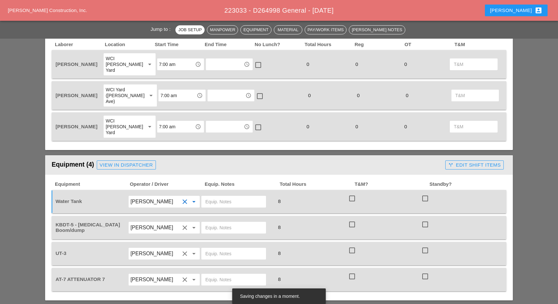
click at [214, 196] on input "text" at bounding box center [233, 201] width 57 height 10
type input "KBDT5 Complete set up"
click at [216, 222] on input "text" at bounding box center [233, 227] width 57 height 10
click at [213, 222] on input "mai yard" at bounding box center [233, 227] width 57 height 10
type input "main yard"
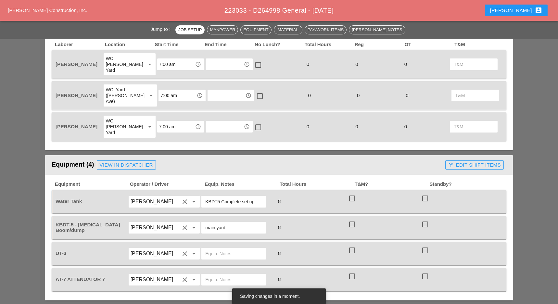
click at [216, 248] on input "text" at bounding box center [233, 253] width 57 height 10
type input "main yard"
click at [231, 274] on input "text" at bounding box center [233, 279] width 57 height 10
type input "Main yard"
click at [121, 118] on div "WCI [PERSON_NAME] Yard" at bounding box center [122, 127] width 35 height 18
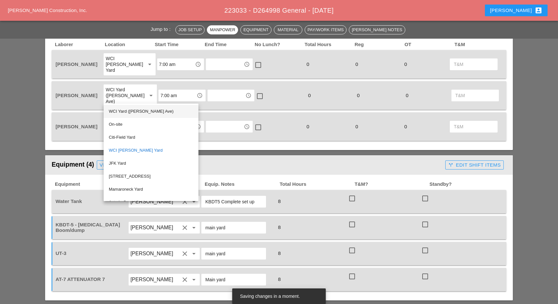
click at [130, 109] on div "WCI Yard ([PERSON_NAME] Ave)" at bounding box center [151, 111] width 84 height 8
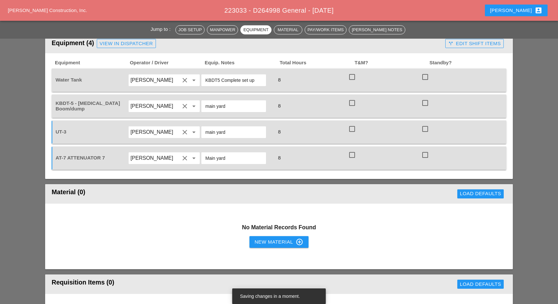
scroll to position [476, 0]
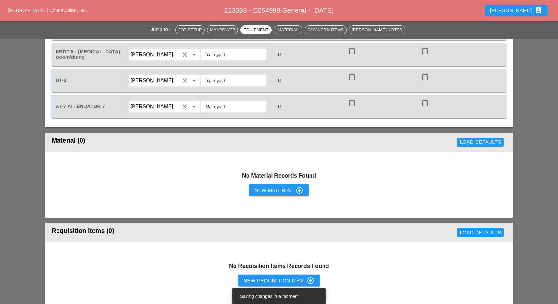
click at [261, 186] on div "New Material control_point" at bounding box center [278, 190] width 49 height 8
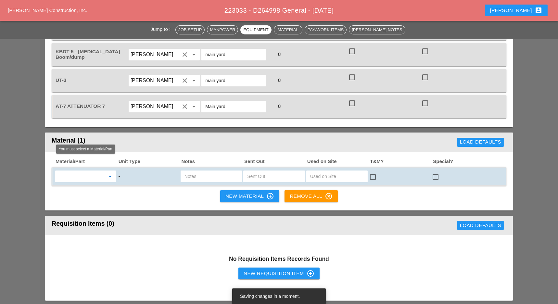
click at [90, 171] on input "text" at bounding box center [81, 176] width 48 height 10
drag, startPoint x: 80, startPoint y: 172, endPoint x: 98, endPoint y: 169, distance: 18.4
click at [81, 172] on div "Mort ar Type S" at bounding box center [85, 172] width 51 height 8
type input "Mortar Type S"
click at [250, 171] on input "text" at bounding box center [274, 176] width 54 height 10
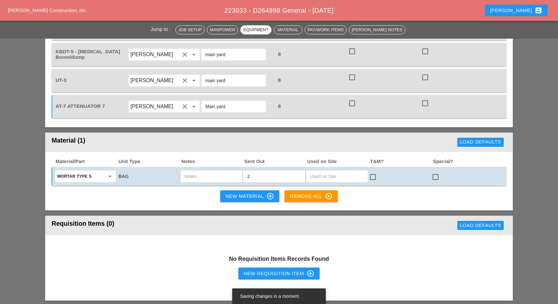
type input "2"
click at [225, 171] on input "text" at bounding box center [211, 176] width 54 height 10
type input "ut3"
click at [229, 190] on button "New Material control_point" at bounding box center [249, 196] width 59 height 12
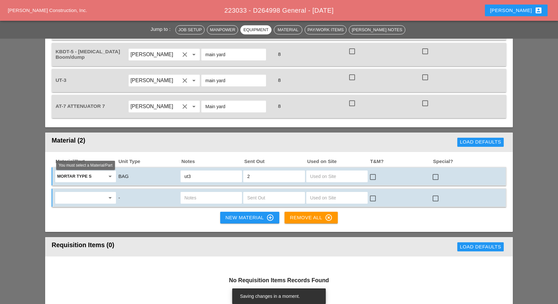
click at [84, 192] on input "text" at bounding box center [81, 197] width 48 height 10
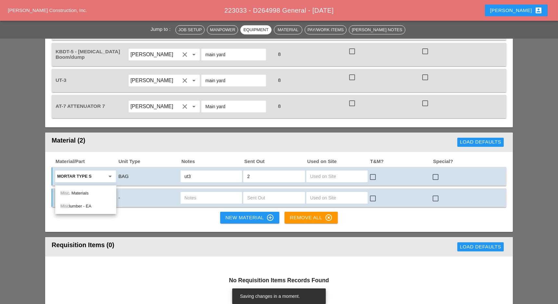
click at [80, 192] on div "Misc . Materials" at bounding box center [85, 193] width 51 height 8
type input "Misc. Materials"
click at [187, 192] on input "text" at bounding box center [211, 197] width 54 height 10
type input "water 5 gal."
click at [250, 192] on input "text" at bounding box center [274, 197] width 54 height 10
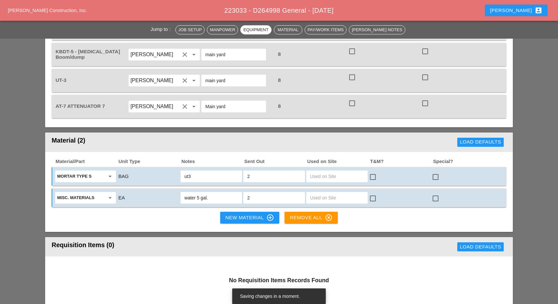
type input "2"
click at [233, 214] on div "New Material control_point" at bounding box center [249, 218] width 49 height 8
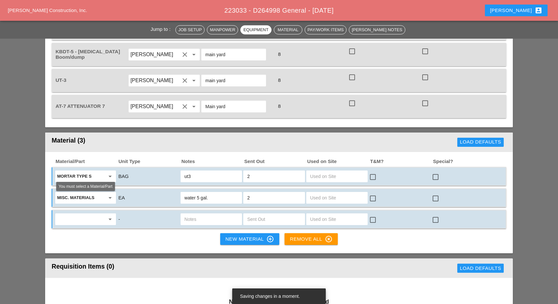
click at [89, 214] on input "text" at bounding box center [81, 219] width 48 height 10
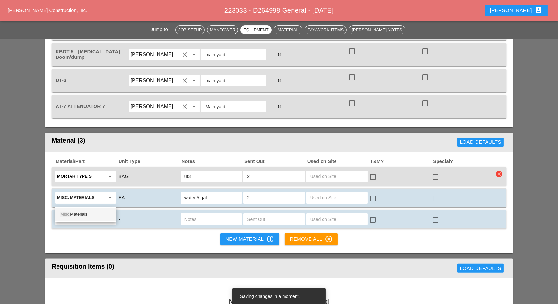
drag, startPoint x: 77, startPoint y: 214, endPoint x: 96, endPoint y: 217, distance: 19.3
click at [80, 215] on div "Misc. Materials" at bounding box center [85, 214] width 51 height 8
type input "Misc. Materials"
click at [188, 214] on input "text" at bounding box center [211, 219] width 54 height 10
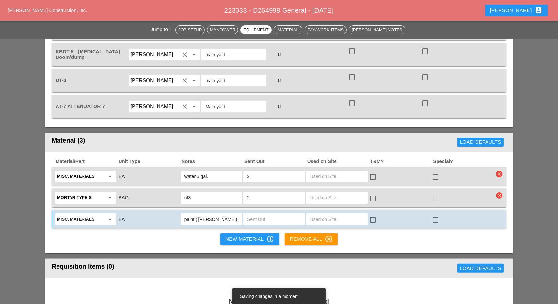
type input "paint ( LUCA)"
click at [251, 214] on input "text" at bounding box center [274, 219] width 54 height 10
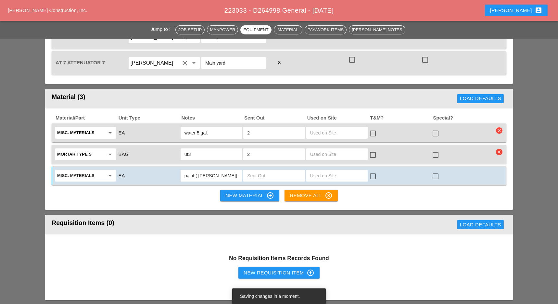
click at [245, 190] on button "New Material control_point" at bounding box center [249, 196] width 59 height 12
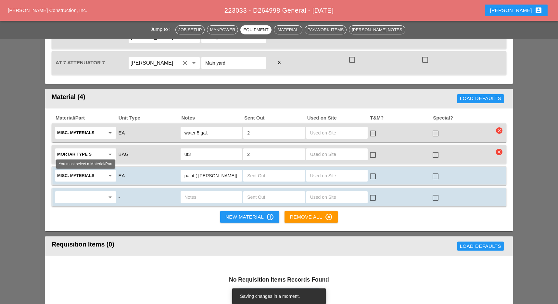
click at [85, 192] on input "text" at bounding box center [81, 197] width 48 height 10
click at [87, 193] on div "Misc. Materials" at bounding box center [85, 192] width 51 height 8
type input "Misc. Materials"
click at [198, 192] on input "text" at bounding box center [211, 197] width 54 height 10
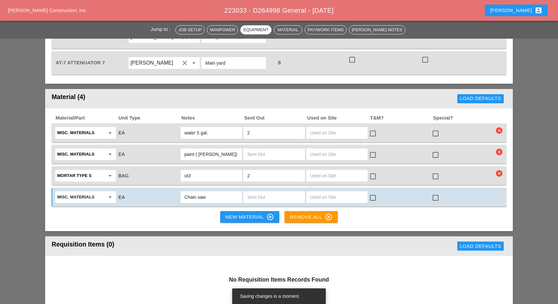
type input "Chain saw"
click at [219, 192] on input "Chain saw" at bounding box center [211, 197] width 54 height 10
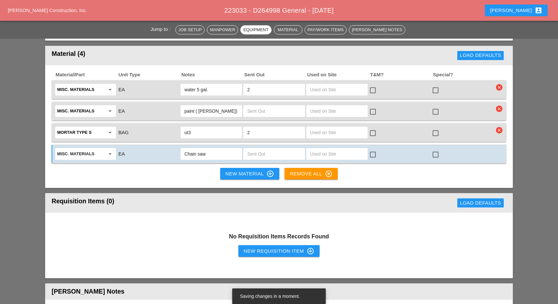
scroll to position [606, 0]
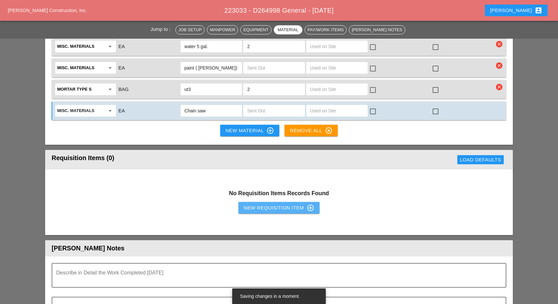
click at [256, 204] on div "New Requisition Item control_point" at bounding box center [278, 208] width 71 height 8
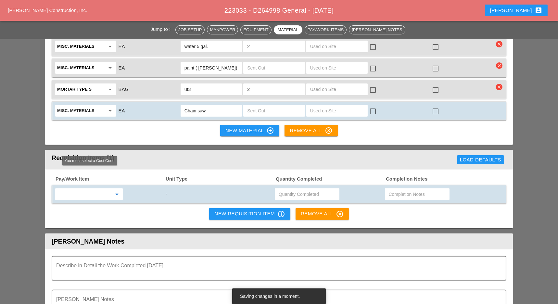
click at [93, 189] on input "text" at bounding box center [84, 194] width 55 height 10
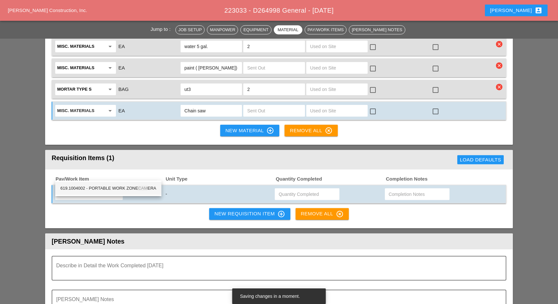
drag, startPoint x: 95, startPoint y: 184, endPoint x: 210, endPoint y: 192, distance: 115.8
click at [95, 184] on div "619.1004002 - PORTABLE WORK ZONE CAM ERA" at bounding box center [108, 188] width 96 height 8
type input "619.1004002 - PORTABLE WORK ZONE CAMERA"
click at [288, 189] on input "text" at bounding box center [306, 194] width 57 height 10
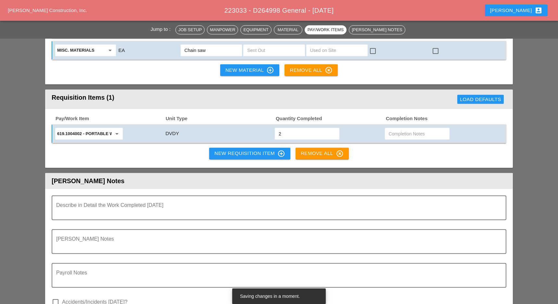
scroll to position [649, 0]
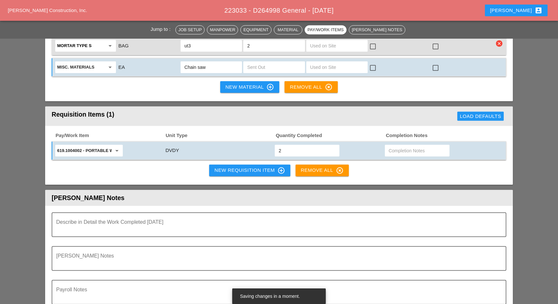
type input "2"
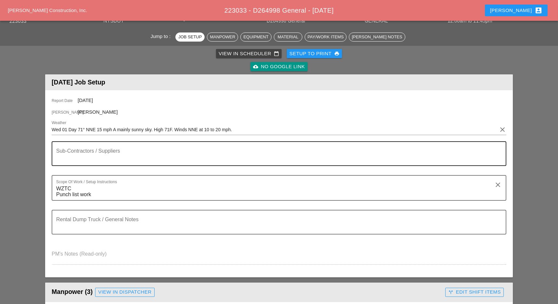
scroll to position [0, 0]
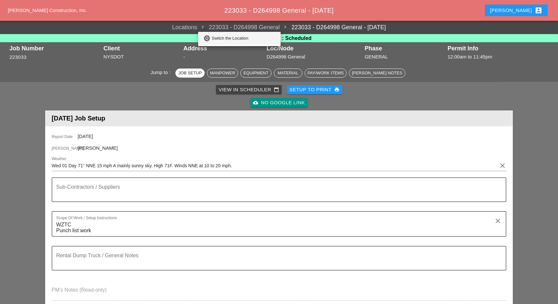
click at [238, 38] on div "Switch the Location" at bounding box center [244, 38] width 64 height 8
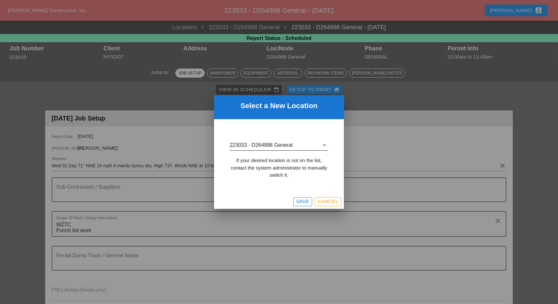
click at [275, 143] on input "223033 - D264998 General" at bounding box center [274, 145] width 90 height 10
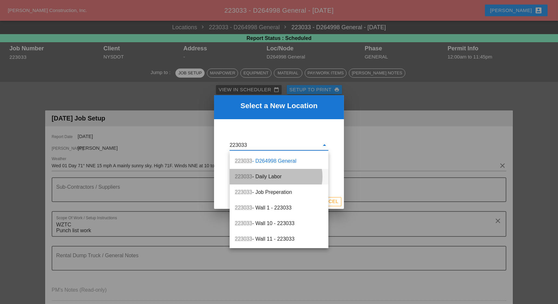
click at [274, 176] on div "223033 - Daily Labor" at bounding box center [279, 177] width 88 height 8
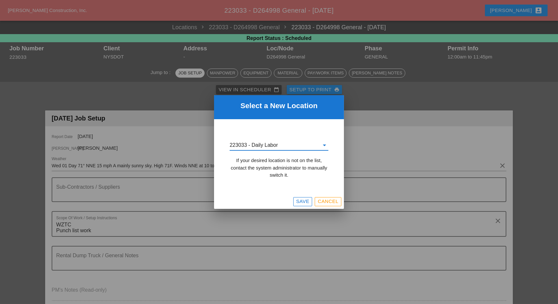
type input "223033 - Daily Labor"
click at [303, 201] on div "Save" at bounding box center [302, 201] width 13 height 7
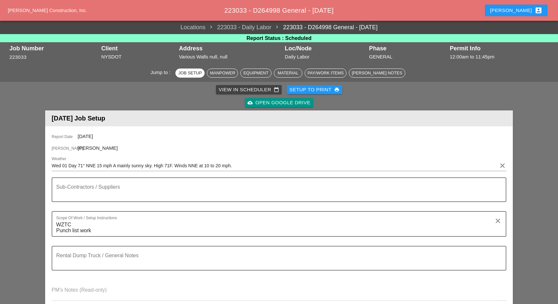
click at [314, 88] on div "Setup to Print print" at bounding box center [314, 89] width 50 height 7
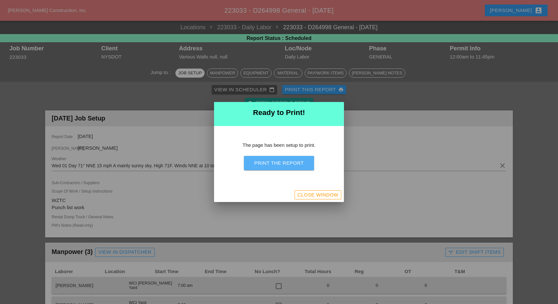
click at [278, 164] on div "Print the Report" at bounding box center [278, 162] width 49 height 7
click at [314, 193] on div "Close Window" at bounding box center [317, 194] width 41 height 7
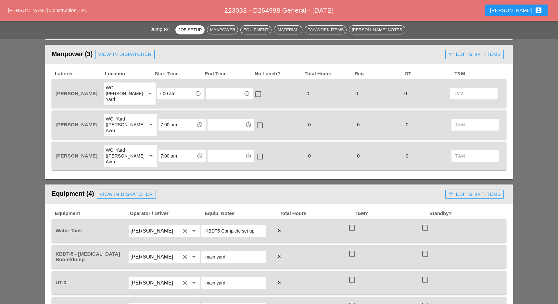
scroll to position [260, 0]
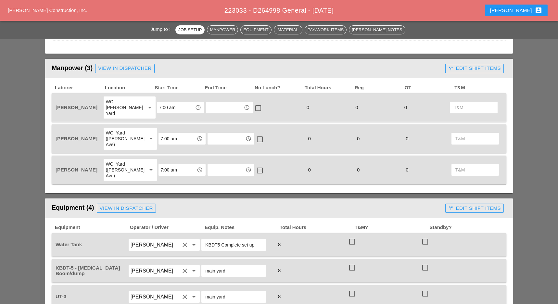
click at [132, 109] on div "WCI [PERSON_NAME] Yard" at bounding box center [122, 108] width 35 height 18
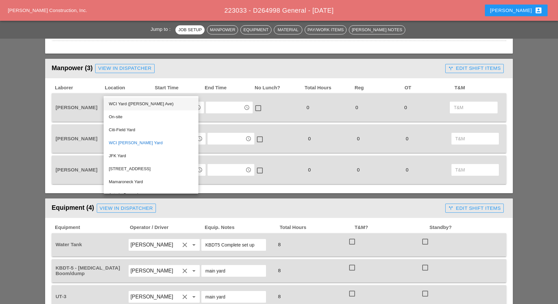
click at [133, 103] on div "WCI Yard ([PERSON_NAME] Ave)" at bounding box center [151, 104] width 84 height 8
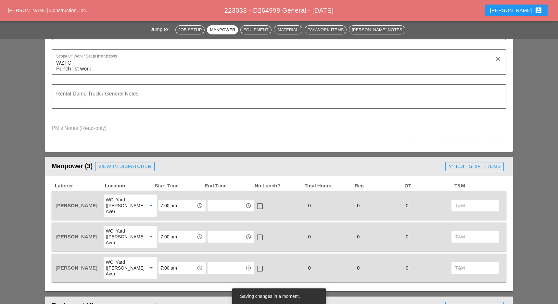
scroll to position [43, 0]
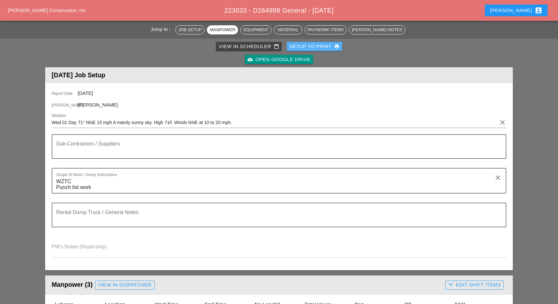
click at [321, 49] on div "Setup to Print print" at bounding box center [314, 46] width 50 height 7
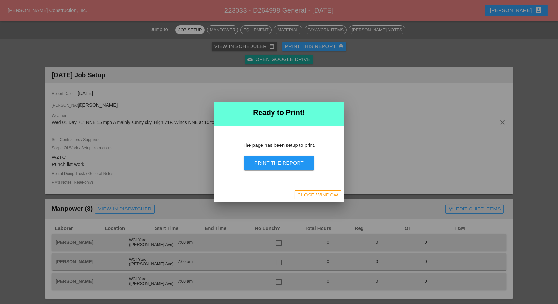
click at [290, 167] on button "Print the Report" at bounding box center [279, 163] width 70 height 14
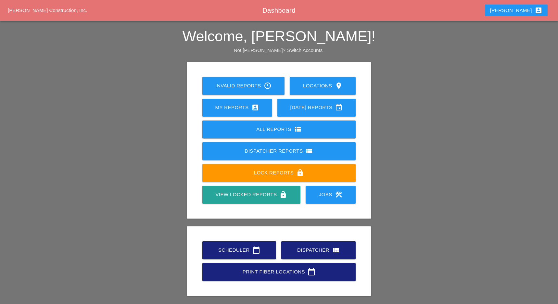
click at [233, 249] on div "Scheduler calendar_today" at bounding box center [239, 250] width 53 height 8
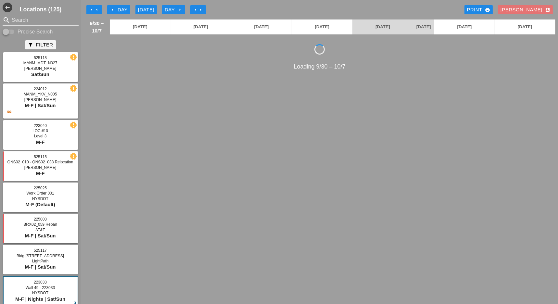
click at [96, 7] on icon "arrow_left" at bounding box center [96, 9] width 5 height 5
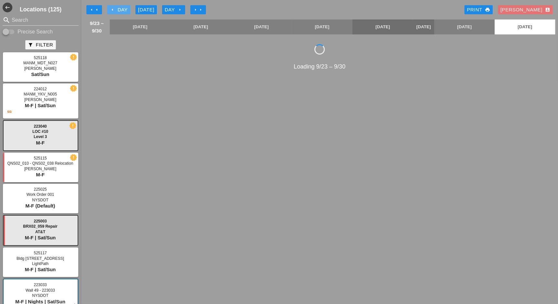
click at [116, 8] on div "arrow_left Day" at bounding box center [119, 9] width 18 height 7
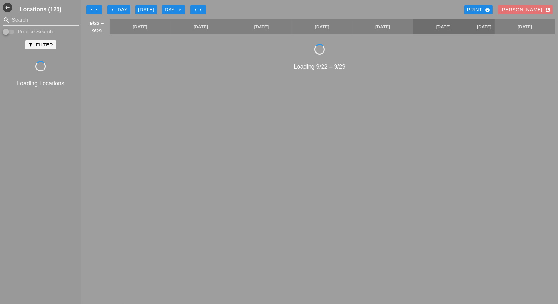
click at [92, 9] on icon "arrow_left" at bounding box center [91, 9] width 5 height 5
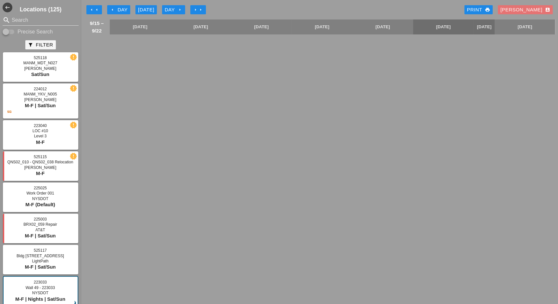
click at [95, 10] on icon "arrow_left" at bounding box center [96, 9] width 5 height 5
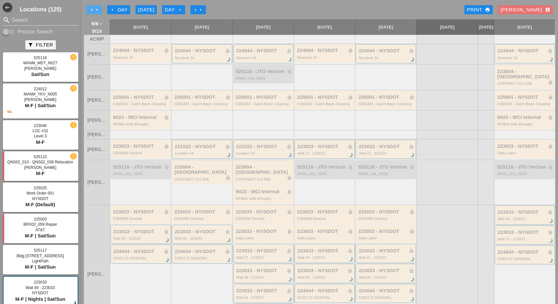
click at [93, 6] on button "arrow_left arrow_left" at bounding box center [94, 9] width 16 height 9
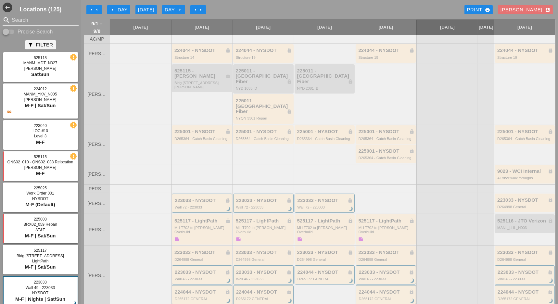
click at [199, 7] on icon "arrow_right" at bounding box center [200, 9] width 5 height 5
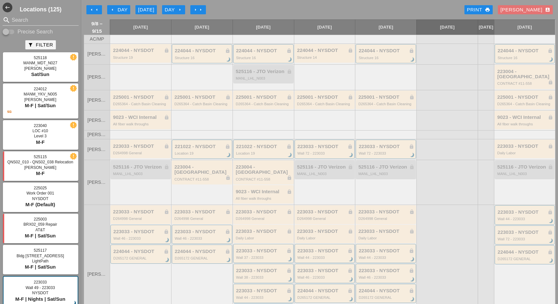
click at [202, 9] on icon "arrow_right" at bounding box center [200, 9] width 5 height 5
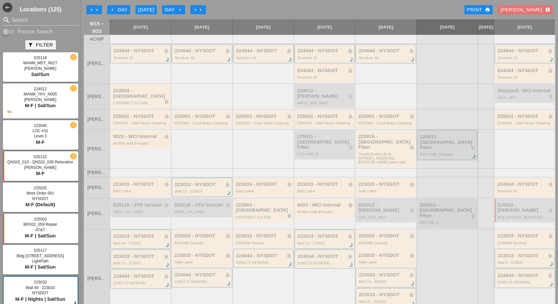
click at [96, 8] on icon "arrow_left" at bounding box center [96, 9] width 5 height 5
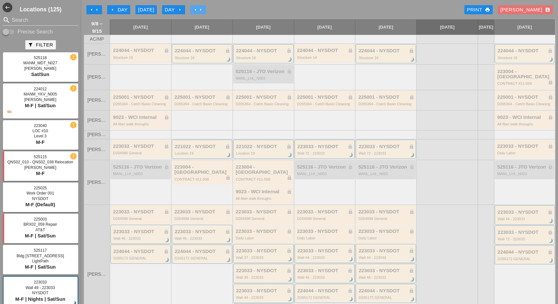
click at [196, 8] on icon "arrow_right" at bounding box center [195, 9] width 5 height 5
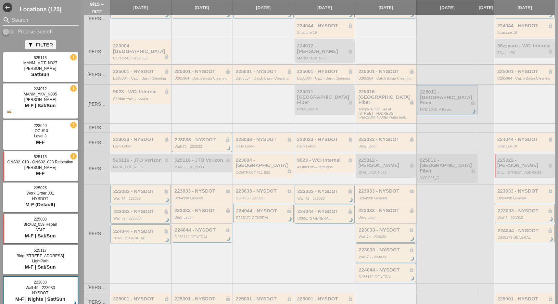
scroll to position [118, 0]
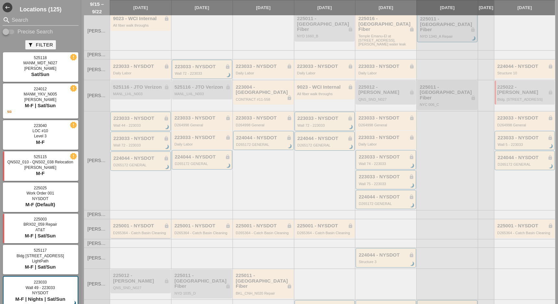
click at [153, 223] on div "225001 - NYSDOT lock D265364 - Catch Basin Cleaning" at bounding box center [141, 229] width 56 height 12
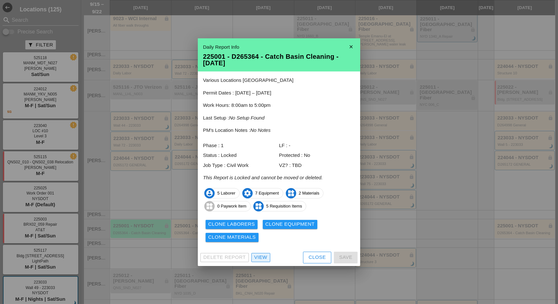
click at [257, 258] on div "View" at bounding box center [260, 257] width 13 height 7
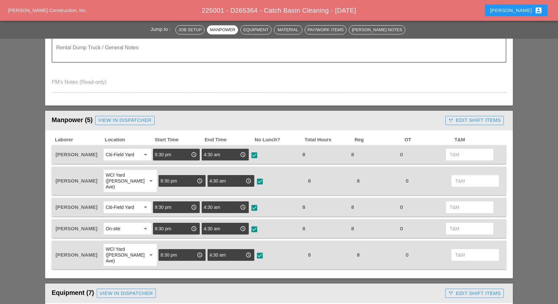
scroll to position [216, 0]
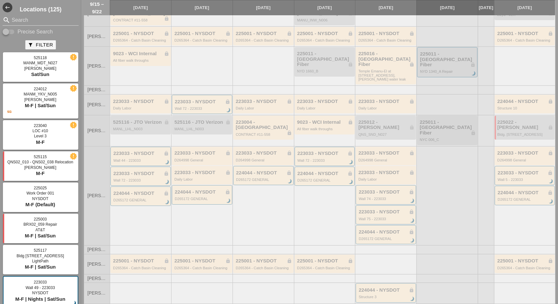
scroll to position [118, 0]
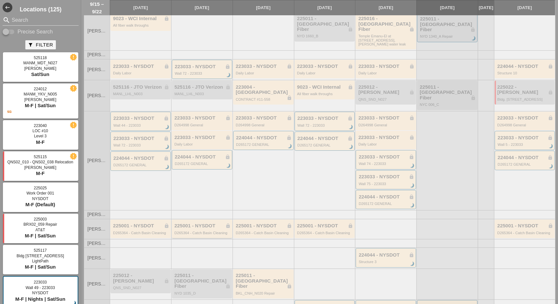
click at [204, 231] on div "D265364 - Catch Basin Cleaning" at bounding box center [202, 233] width 56 height 4
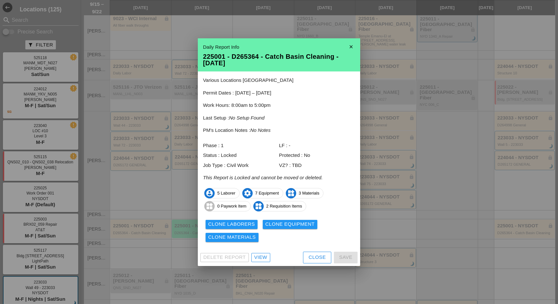
click at [260, 262] on div "Delete Report View Close Save" at bounding box center [279, 257] width 162 height 17
click at [262, 259] on div "View" at bounding box center [260, 257] width 13 height 7
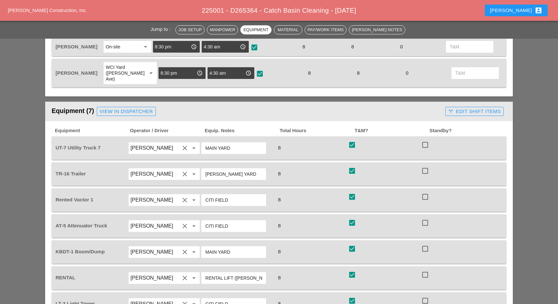
scroll to position [260, 0]
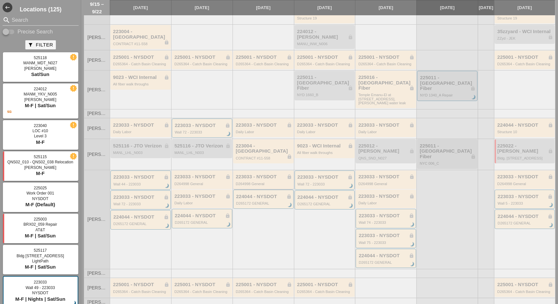
scroll to position [118, 0]
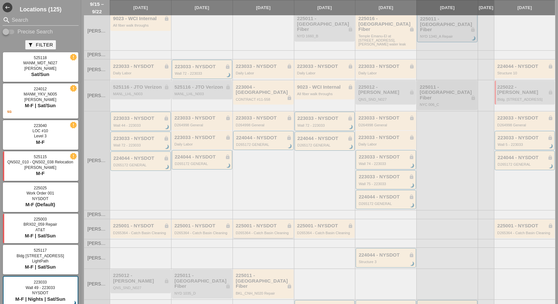
click at [260, 223] on div "225001 - NYSDOT lock D265364 - Catch Basin Cleaning" at bounding box center [264, 229] width 56 height 12
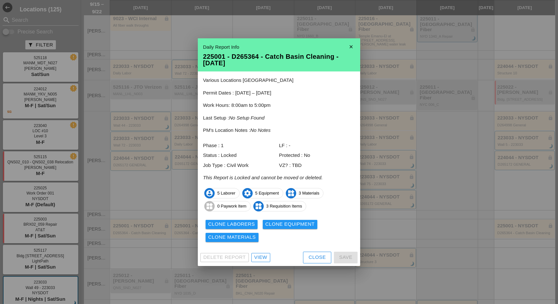
click at [265, 259] on div "View" at bounding box center [260, 257] width 13 height 7
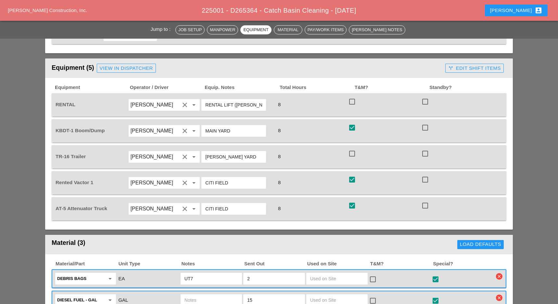
scroll to position [260, 0]
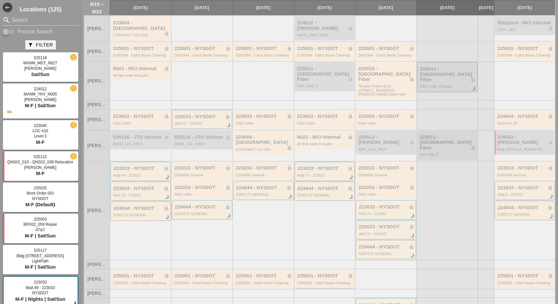
scroll to position [118, 0]
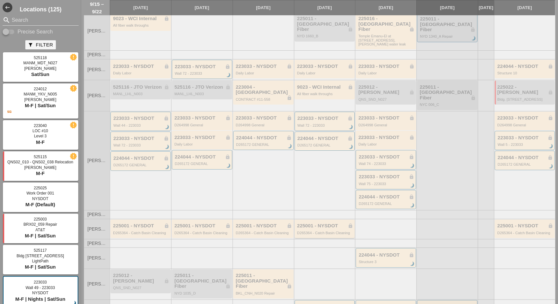
click at [319, 231] on div "D265364 - Catch Basin Cleaning" at bounding box center [325, 233] width 56 height 4
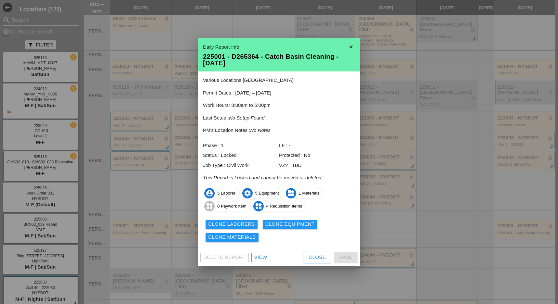
click at [264, 255] on div "View" at bounding box center [260, 257] width 13 height 7
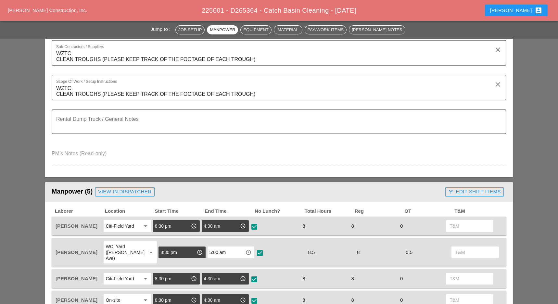
scroll to position [130, 0]
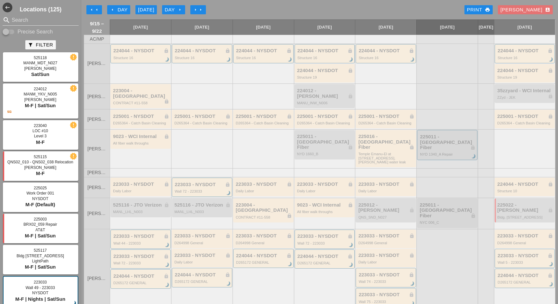
click at [203, 9] on icon "arrow_right" at bounding box center [200, 9] width 5 height 5
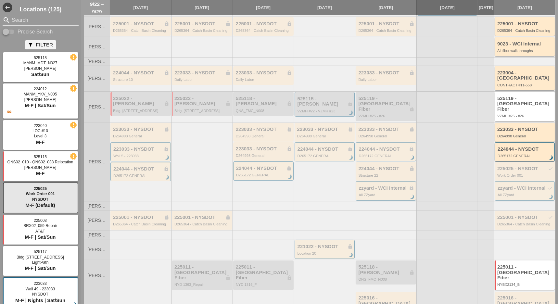
scroll to position [93, 0]
click at [139, 214] on div "225001 - NYSDOT lock" at bounding box center [141, 217] width 56 height 6
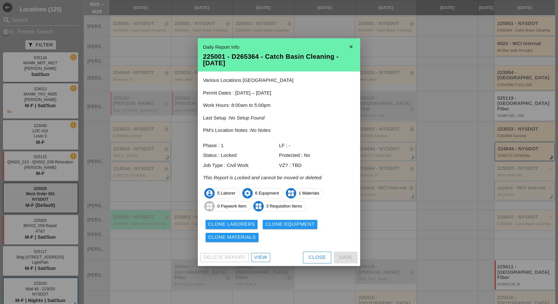
click at [260, 256] on div "View" at bounding box center [260, 257] width 13 height 7
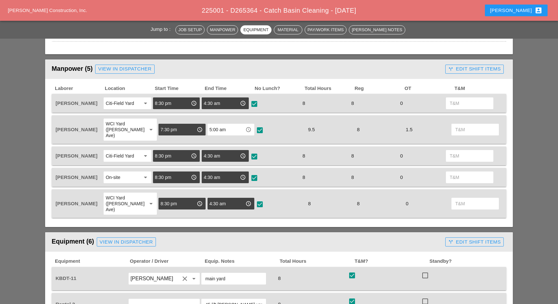
scroll to position [216, 0]
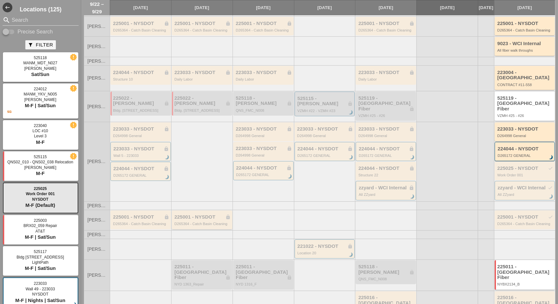
scroll to position [93, 0]
click at [208, 214] on div "225001 - NYSDOT lock" at bounding box center [202, 217] width 56 height 6
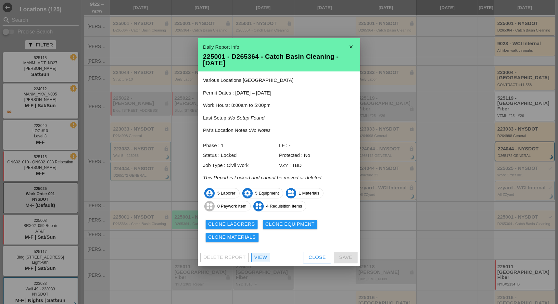
click at [264, 258] on div "View" at bounding box center [260, 257] width 13 height 7
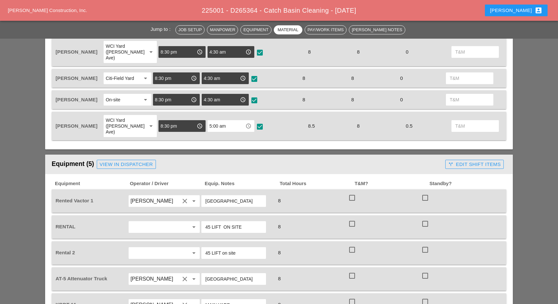
scroll to position [260, 0]
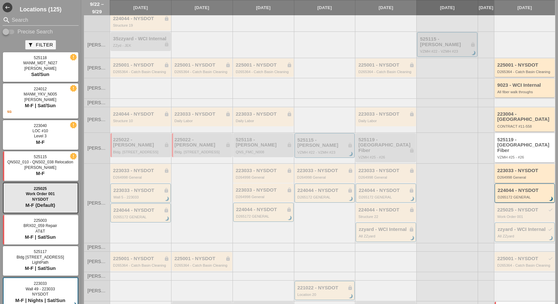
scroll to position [93, 0]
